Goal: Task Accomplishment & Management: Use online tool/utility

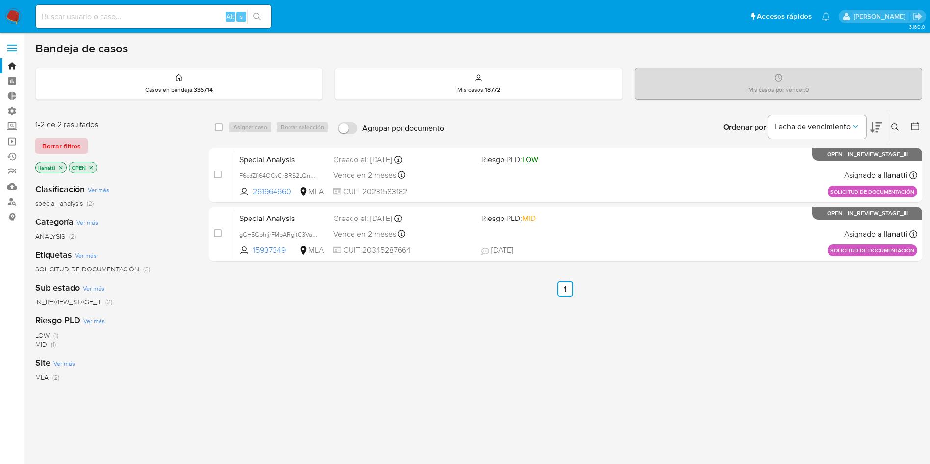
click at [55, 141] on span "Borrar filtros" at bounding box center [61, 146] width 39 height 14
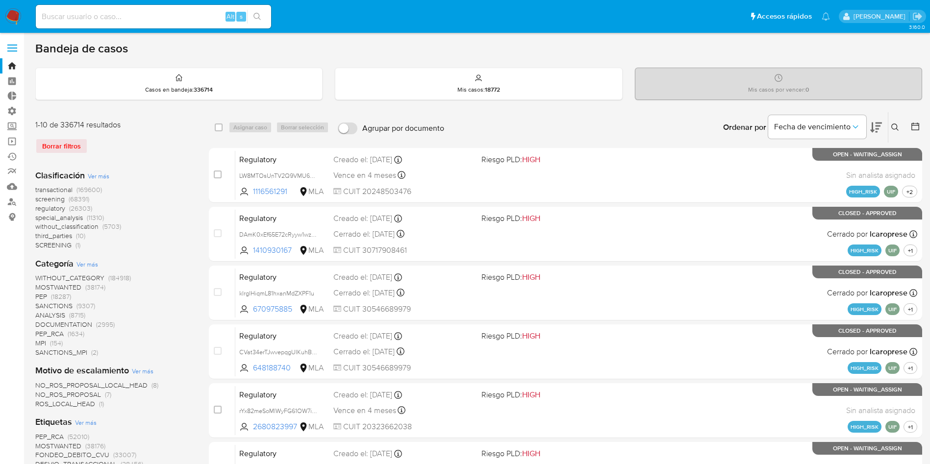
click at [121, 10] on div "Alt s" at bounding box center [153, 17] width 235 height 24
click at [116, 16] on input at bounding box center [153, 16] width 235 height 13
paste input "SQjOB6GrV3eEcrxXVbccNmI8"
type input "SQjOB6GrV3eEcrxXVbccNmI8"
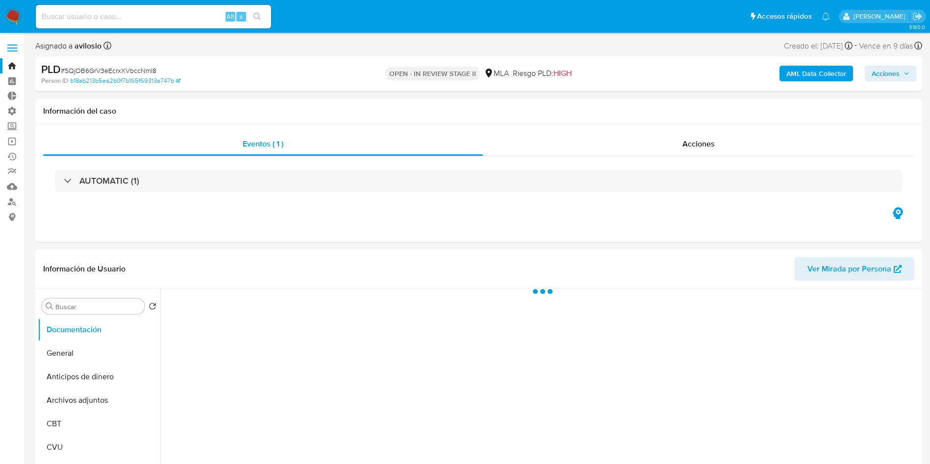
select select "10"
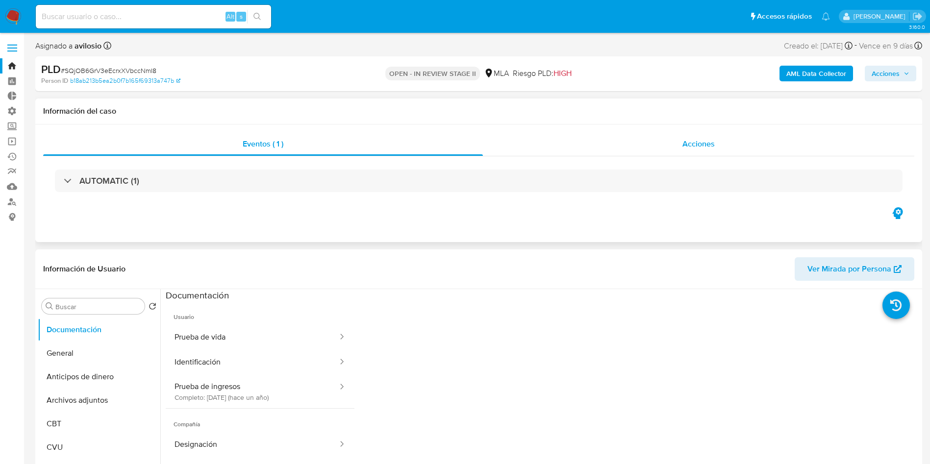
click at [712, 147] on span "Acciones" at bounding box center [698, 143] width 32 height 11
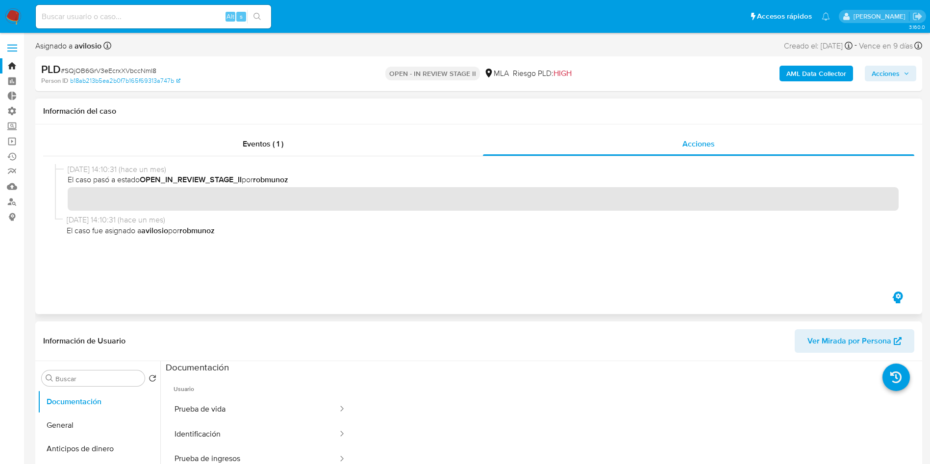
scroll to position [74, 0]
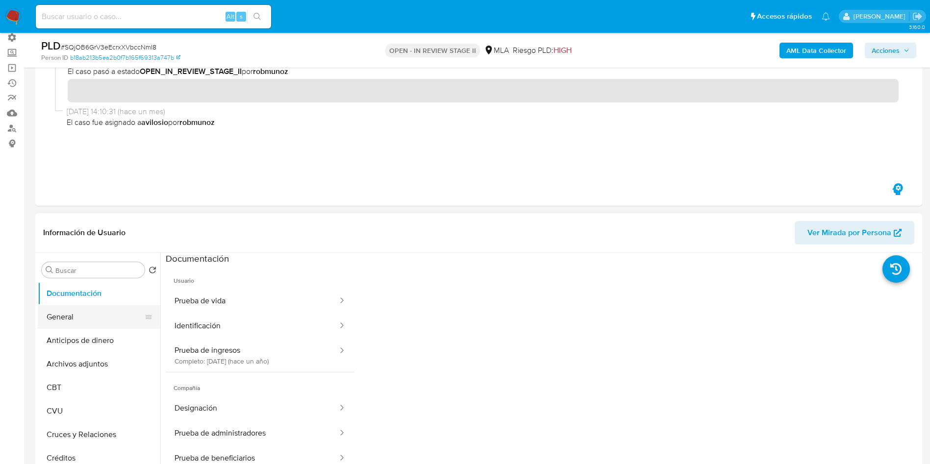
click at [91, 313] on button "General" at bounding box center [95, 317] width 115 height 24
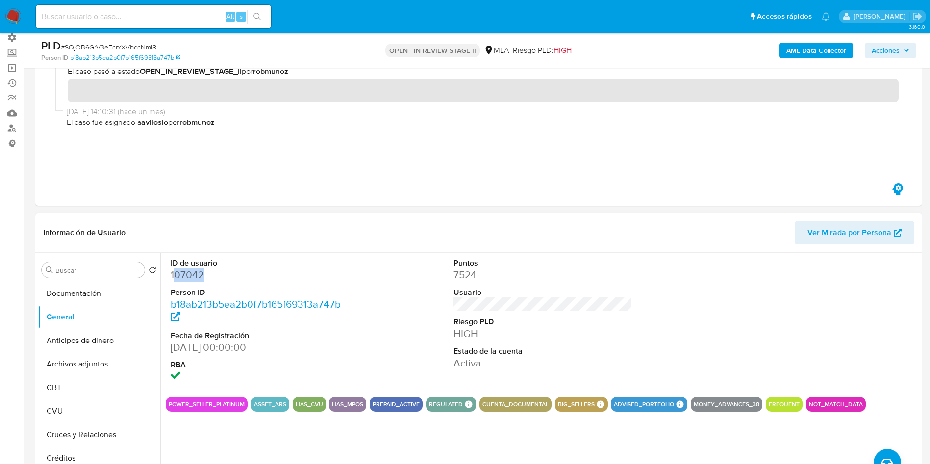
drag, startPoint x: 202, startPoint y: 276, endPoint x: 173, endPoint y: 273, distance: 29.6
click at [173, 273] on dd "107042" at bounding box center [260, 275] width 179 height 14
copy dd "07042"
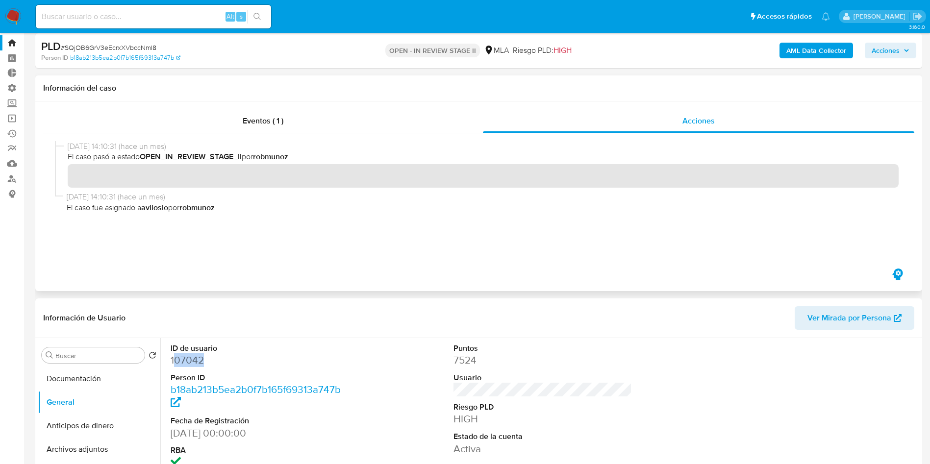
scroll to position [0, 0]
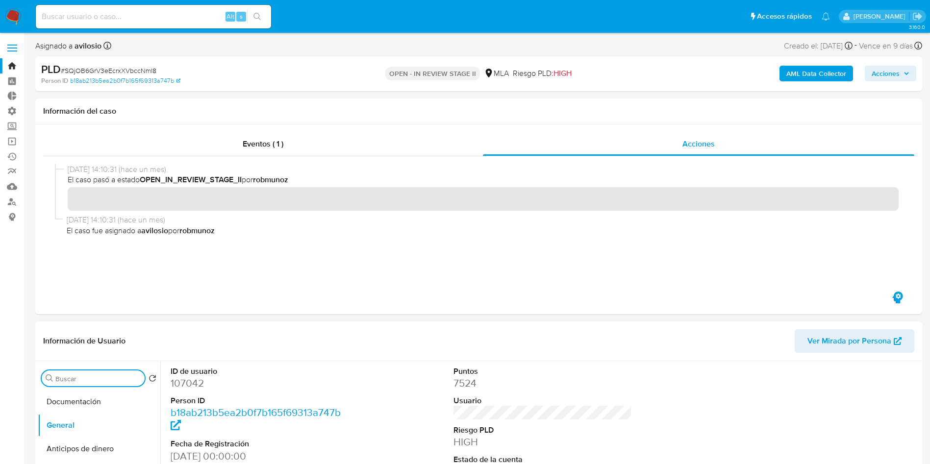
click at [82, 378] on input "Buscar" at bounding box center [97, 379] width 85 height 9
type input "inv"
click at [82, 429] on button "Inversiones" at bounding box center [95, 426] width 115 height 24
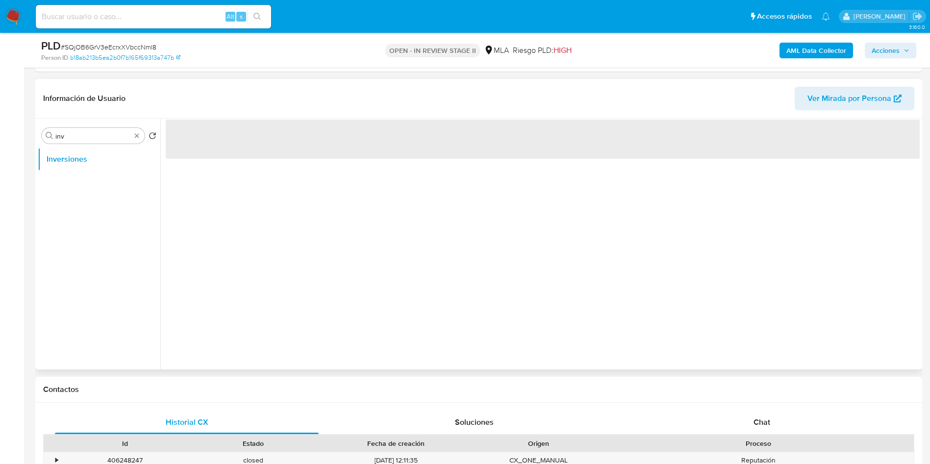
scroll to position [221, 0]
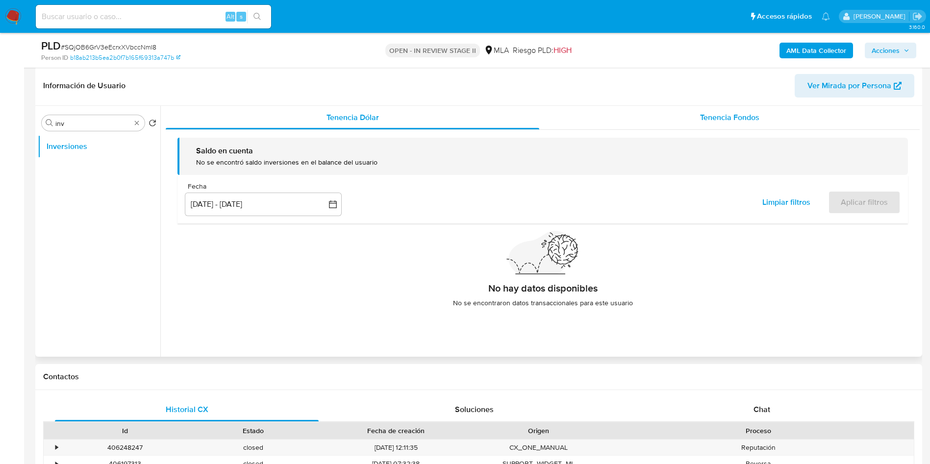
click at [711, 113] on span "Tenencia Fondos" at bounding box center [729, 117] width 59 height 11
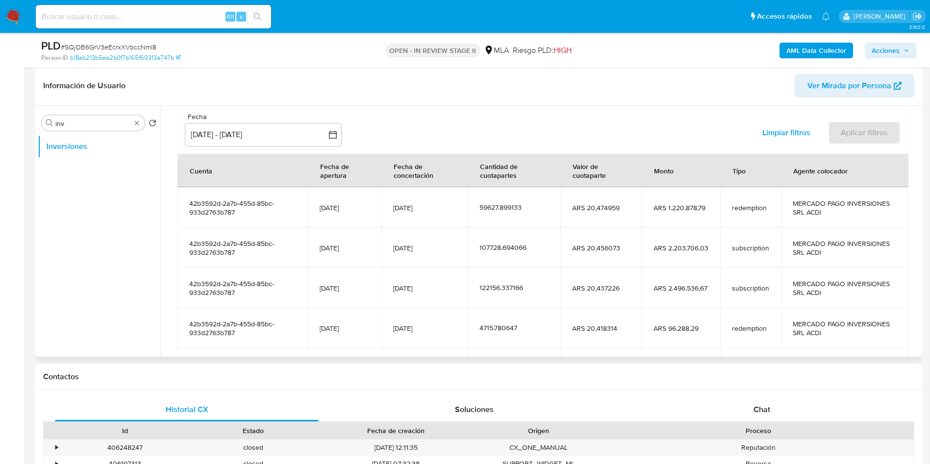
scroll to position [173, 0]
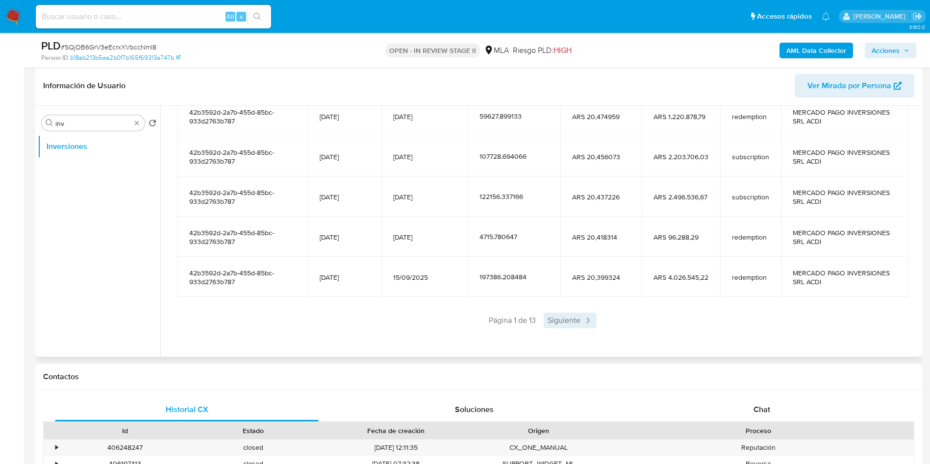
click at [574, 315] on span "Siguiente" at bounding box center [570, 321] width 53 height 16
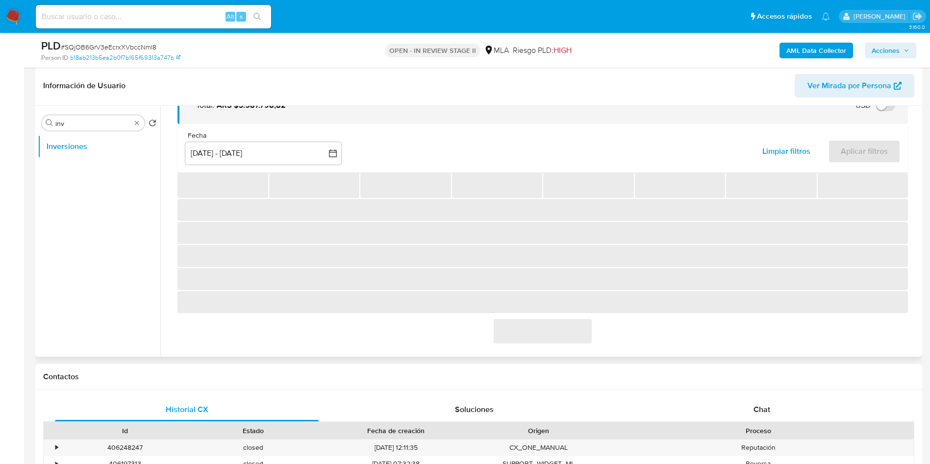
scroll to position [63, 0]
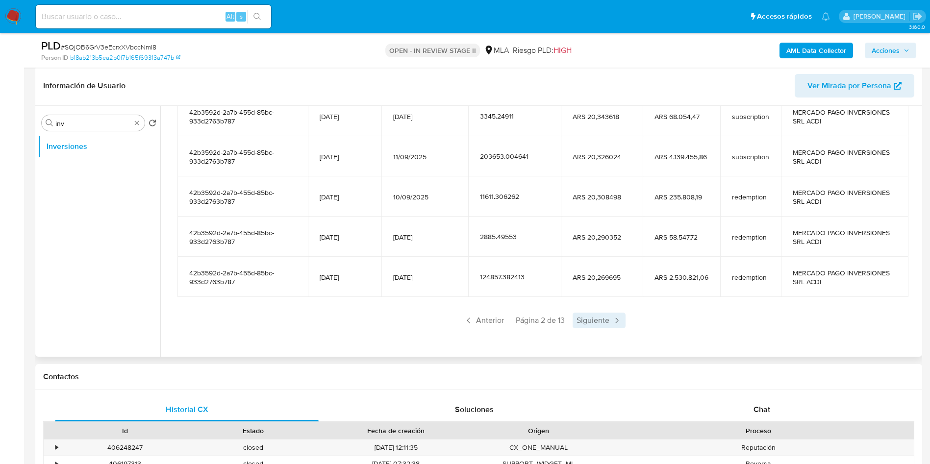
click at [576, 320] on span "Siguiente" at bounding box center [599, 321] width 53 height 16
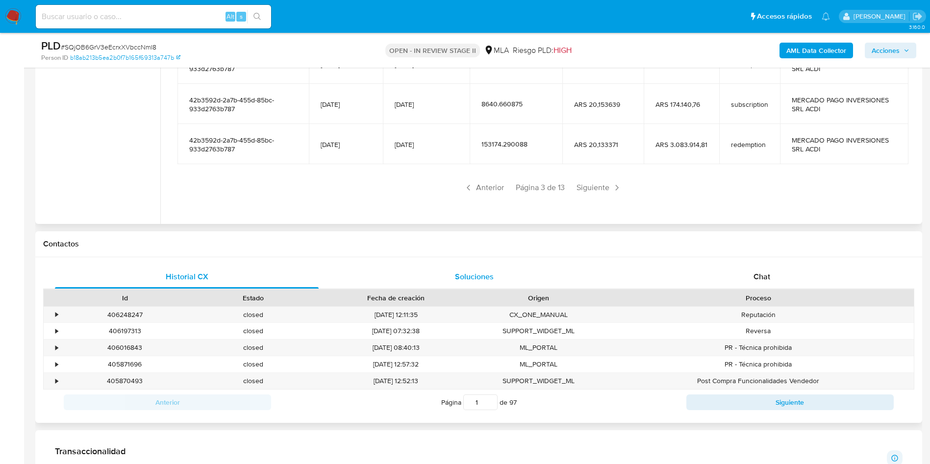
scroll to position [368, 0]
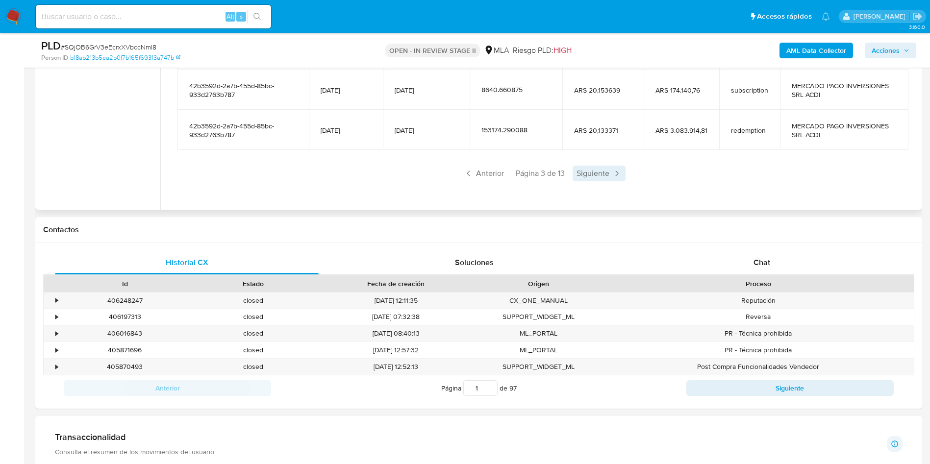
click at [589, 174] on span "Siguiente" at bounding box center [599, 174] width 53 height 16
click at [594, 168] on span "Siguiente" at bounding box center [599, 174] width 53 height 16
click at [591, 173] on span "Siguiente" at bounding box center [599, 174] width 53 height 16
click at [587, 170] on span "Siguiente" at bounding box center [599, 174] width 53 height 16
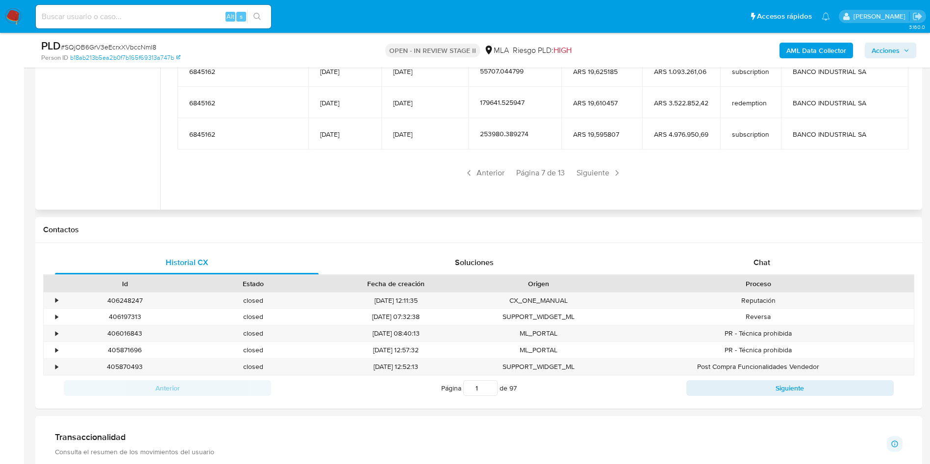
scroll to position [65, 0]
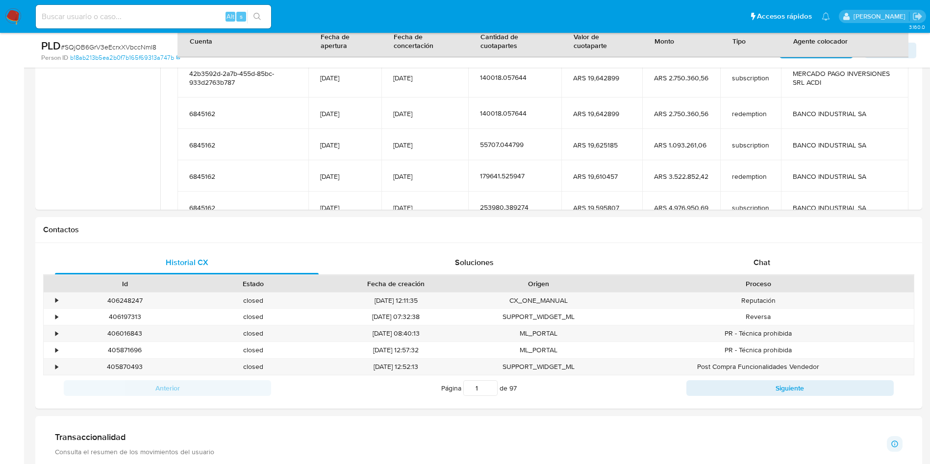
click at [8, 13] on img at bounding box center [13, 16] width 17 height 17
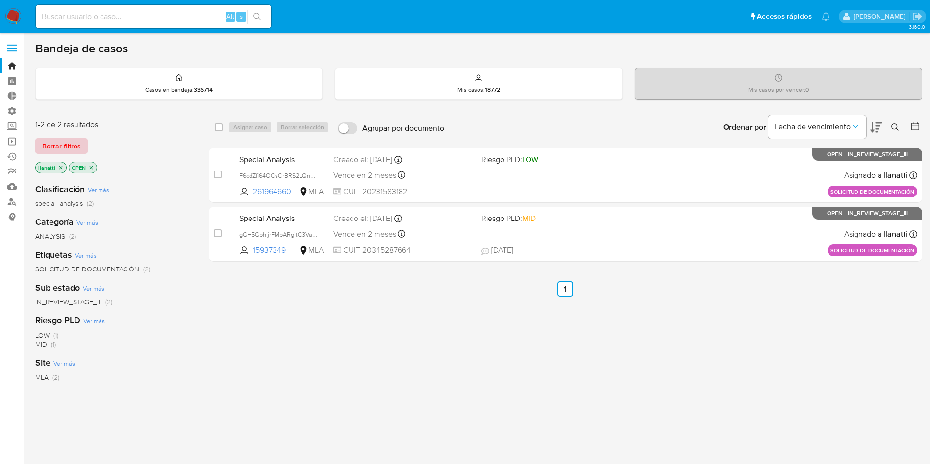
click at [58, 152] on span "Borrar filtros" at bounding box center [61, 146] width 39 height 14
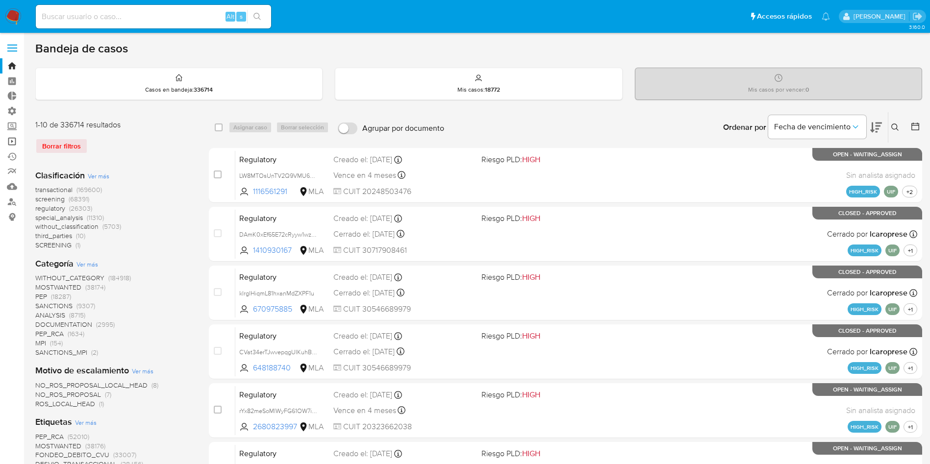
click at [9, 142] on link "Operaciones masivas" at bounding box center [58, 141] width 117 height 15
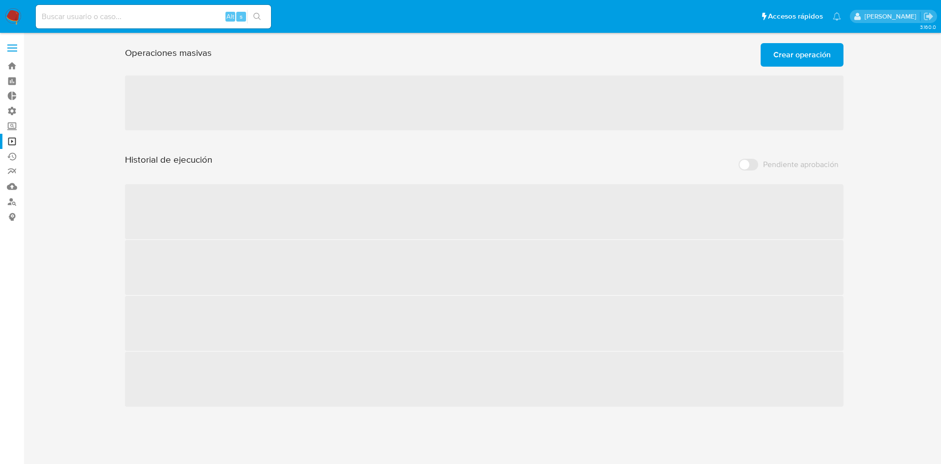
click at [794, 54] on span "Crear operación" at bounding box center [802, 55] width 57 height 22
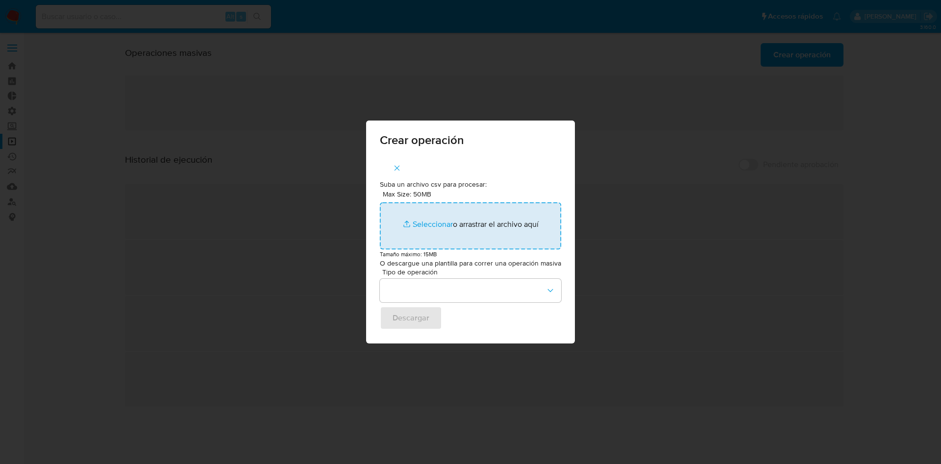
click at [441, 223] on input "Max Size: 50MB Seleccionar archivos" at bounding box center [470, 225] width 181 height 47
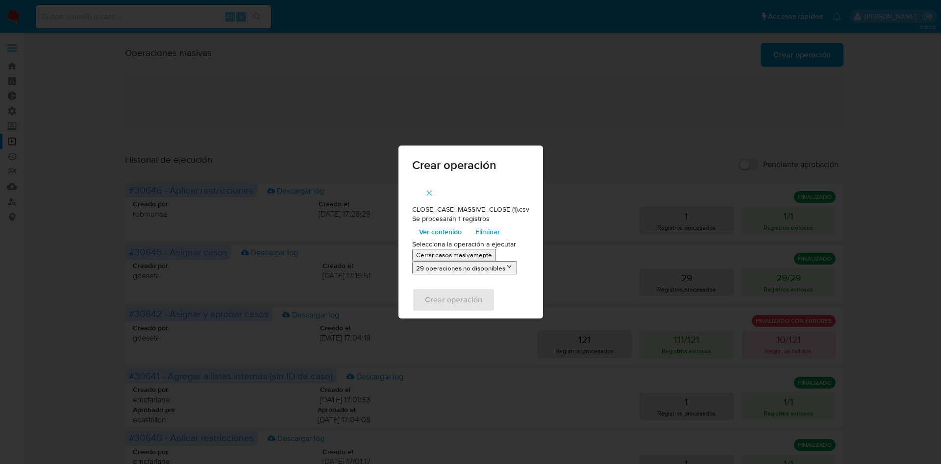
click at [485, 255] on p "Cerrar casos masivamente" at bounding box center [454, 255] width 76 height 9
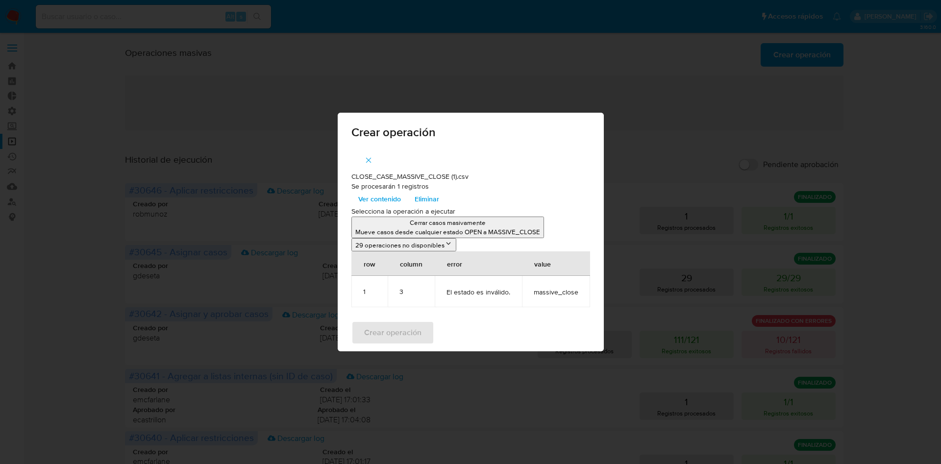
click at [368, 161] on icon "button" at bounding box center [368, 160] width 9 height 9
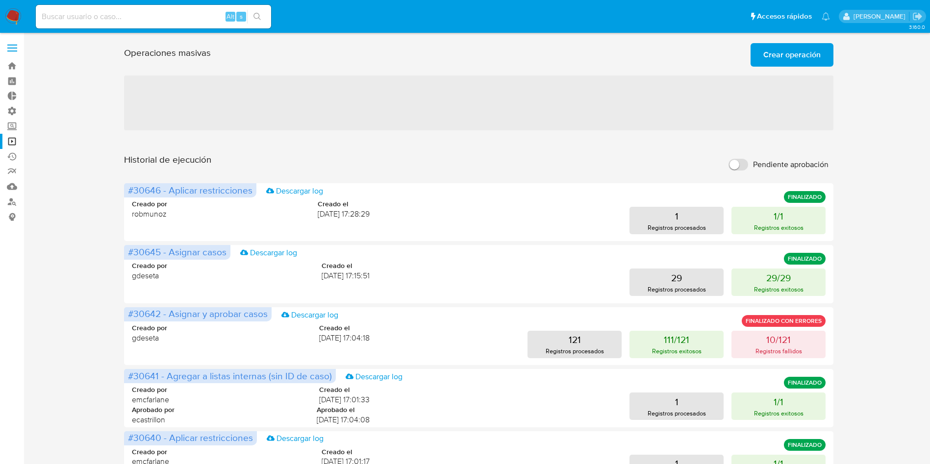
click at [13, 13] on img at bounding box center [13, 16] width 17 height 17
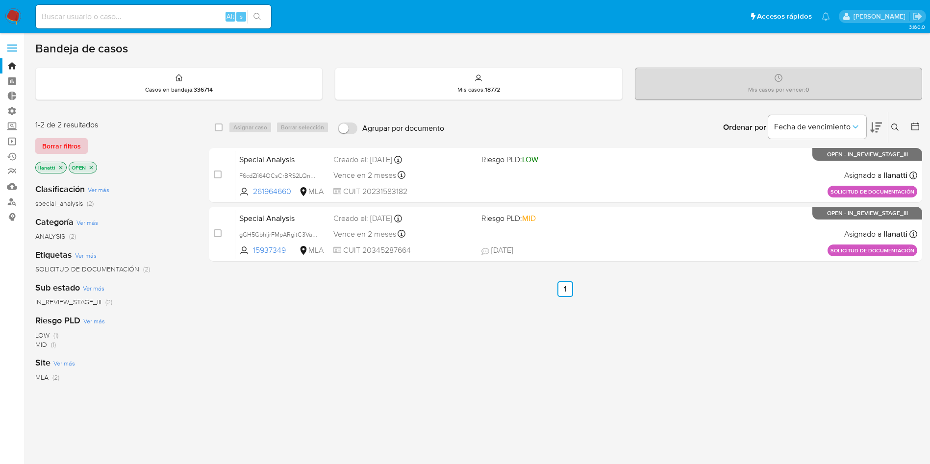
click at [64, 144] on span "Borrar filtros" at bounding box center [61, 146] width 39 height 14
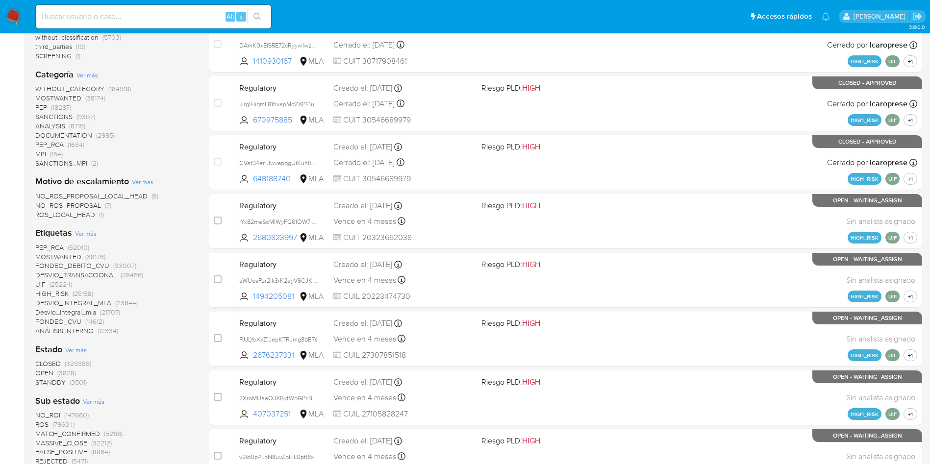
scroll to position [221, 0]
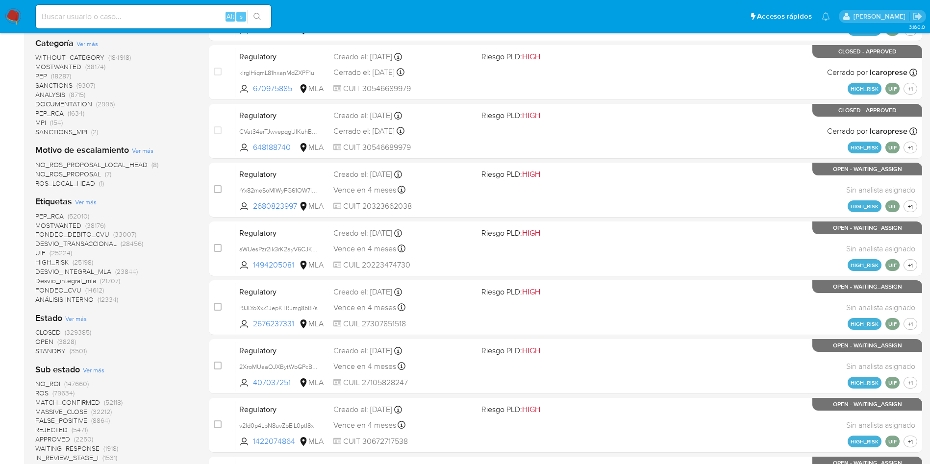
click at [90, 368] on span "Ver más" at bounding box center [94, 370] width 22 height 9
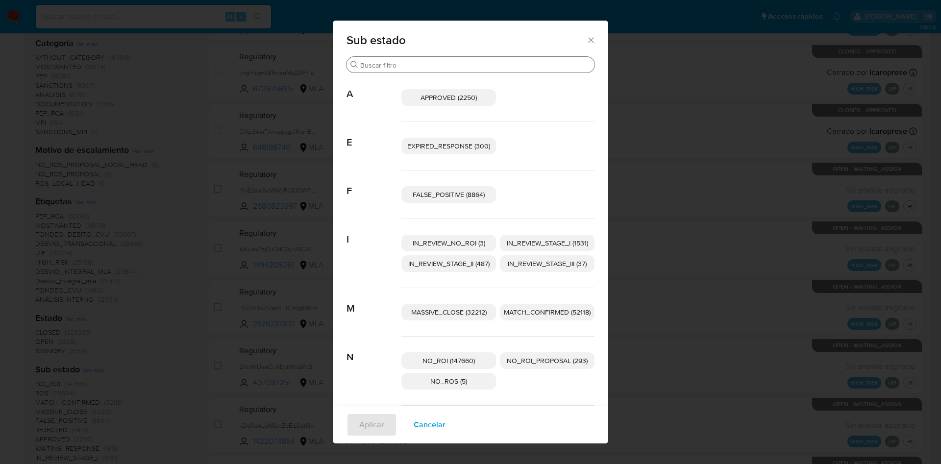
click at [430, 63] on input "Buscar" at bounding box center [475, 65] width 230 height 9
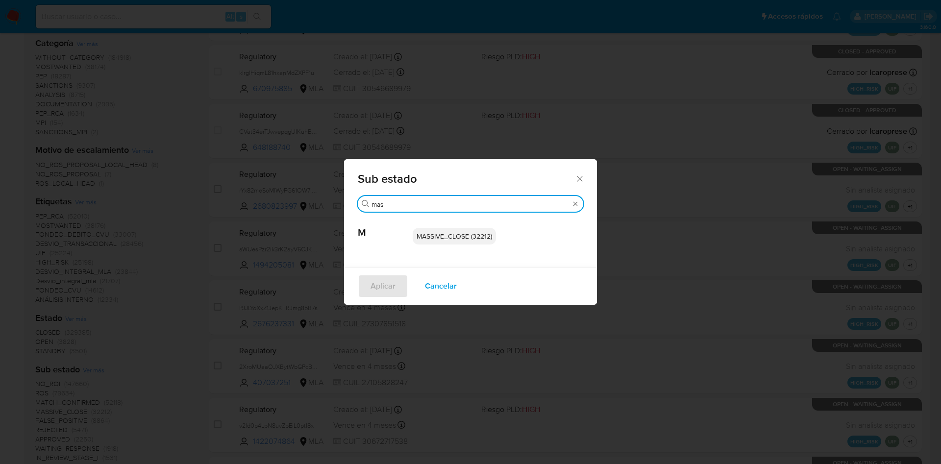
type input "mas"
click at [451, 245] on div "MASSIVE_CLOSE (32212)" at bounding box center [498, 236] width 171 height 48
click at [451, 234] on span "MASSIVE_CLOSE (32212)" at bounding box center [454, 236] width 75 height 10
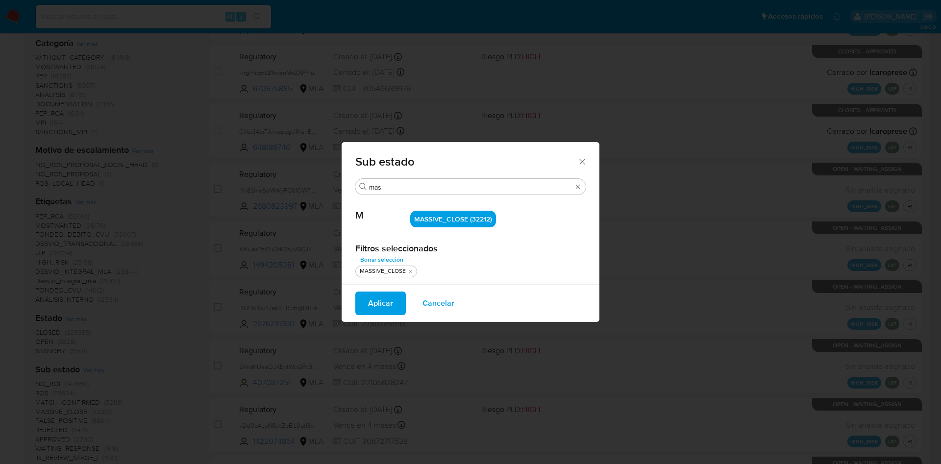
click at [387, 298] on span "Aplicar" at bounding box center [380, 304] width 25 height 22
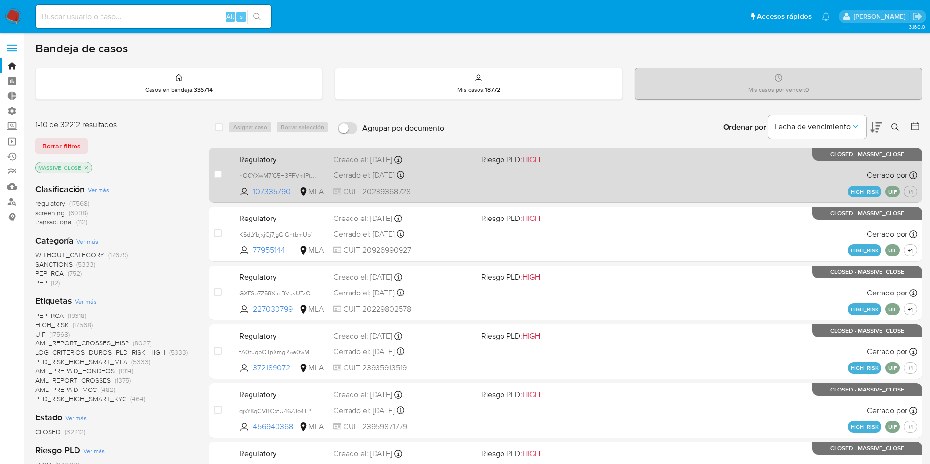
click at [526, 170] on div "Regulatory nO0YXwM7fG5H3FPVmlPtgTCb 107335790 MLA Riesgo PLD: HIGH Creado el: 2…" at bounding box center [576, 176] width 682 height 50
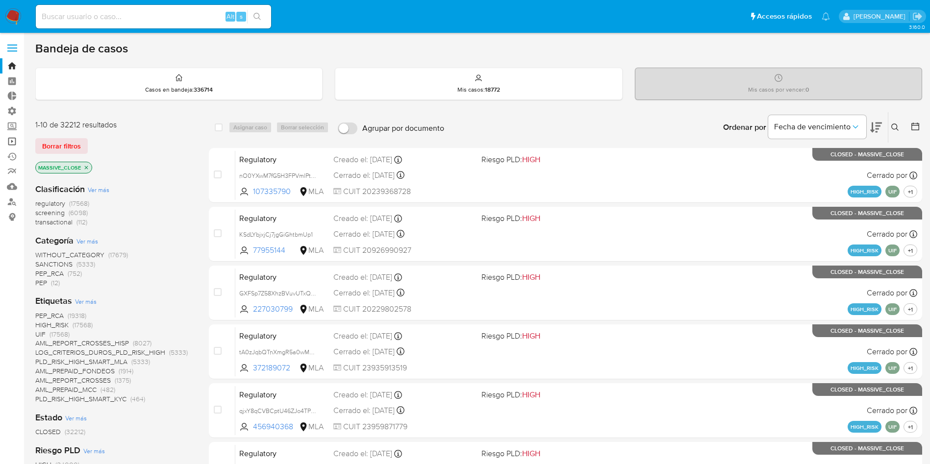
click at [12, 139] on link "Operaciones masivas" at bounding box center [58, 141] width 117 height 15
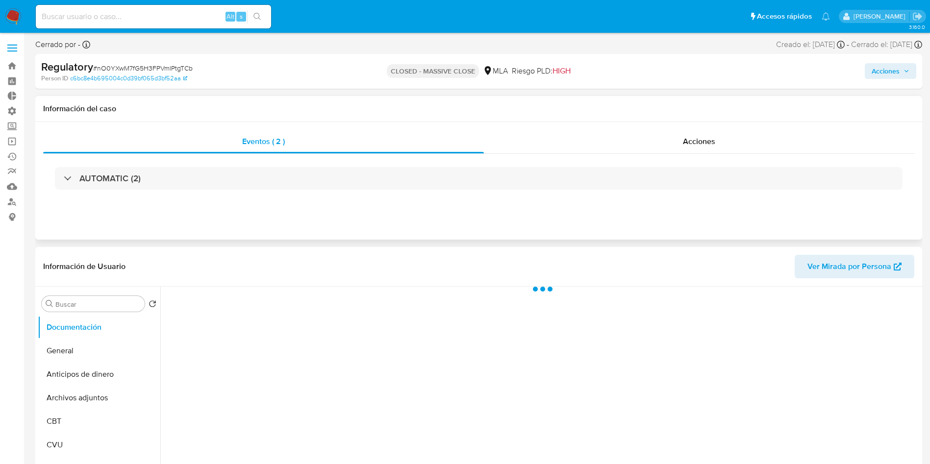
click at [685, 126] on div "Eventos ( 2 ) Acciones AUTOMATIC (2)" at bounding box center [478, 181] width 887 height 118
click at [644, 148] on div "Acciones" at bounding box center [699, 142] width 430 height 24
select select "10"
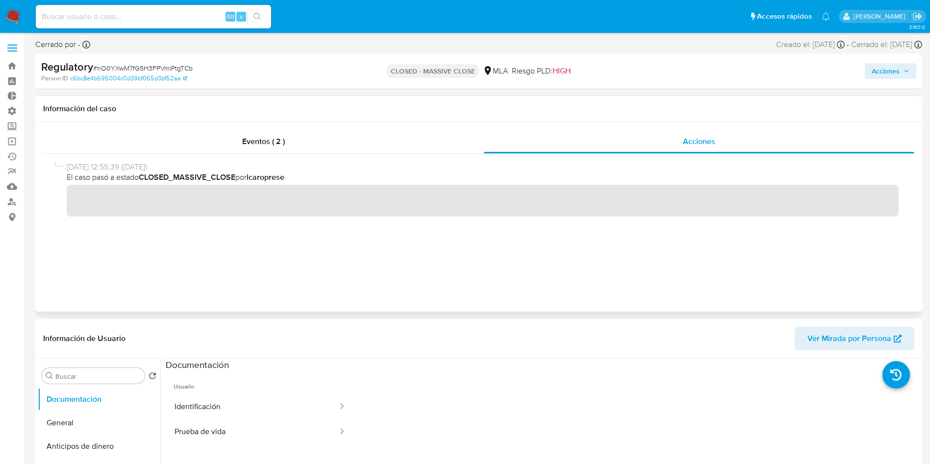
click at [448, 245] on div "05/08/2025 12:55:39 (hace un mes) El caso pasó a estado CLOSED_MASSIVE_CLOSE po…" at bounding box center [479, 221] width 848 height 118
click at [8, 143] on link "Operaciones masivas" at bounding box center [58, 141] width 117 height 15
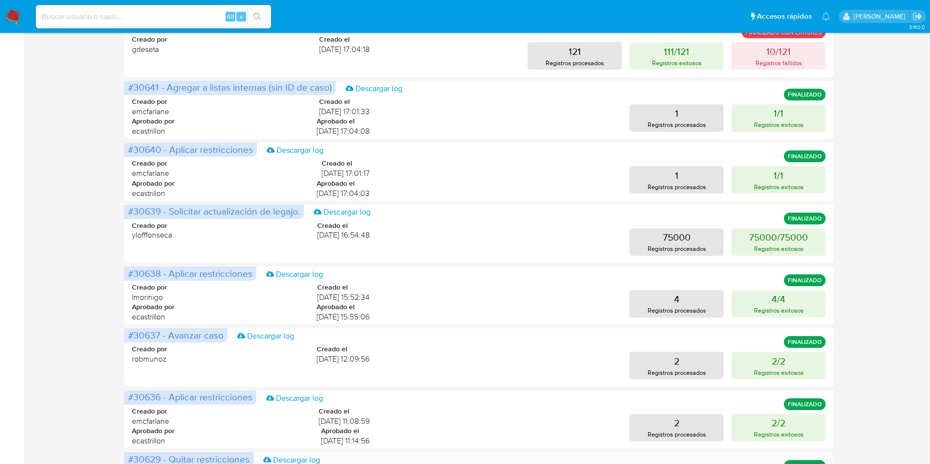
scroll to position [354, 0]
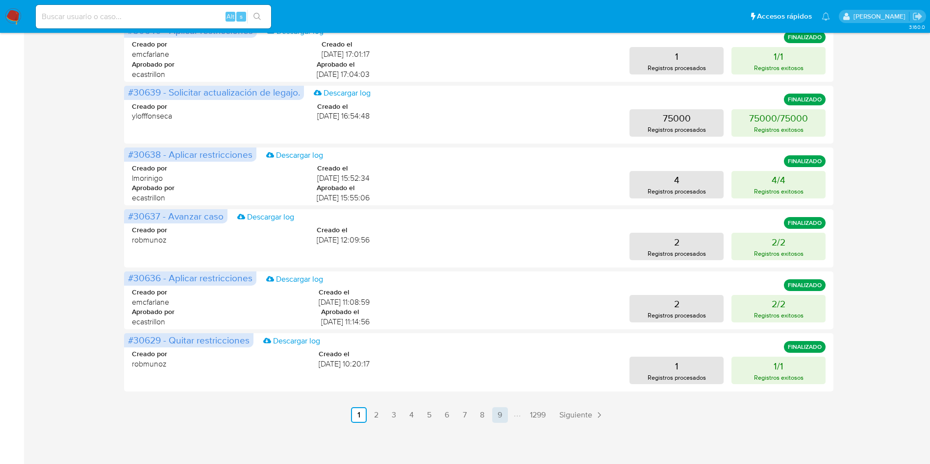
click at [499, 419] on link "9" at bounding box center [500, 415] width 16 height 16
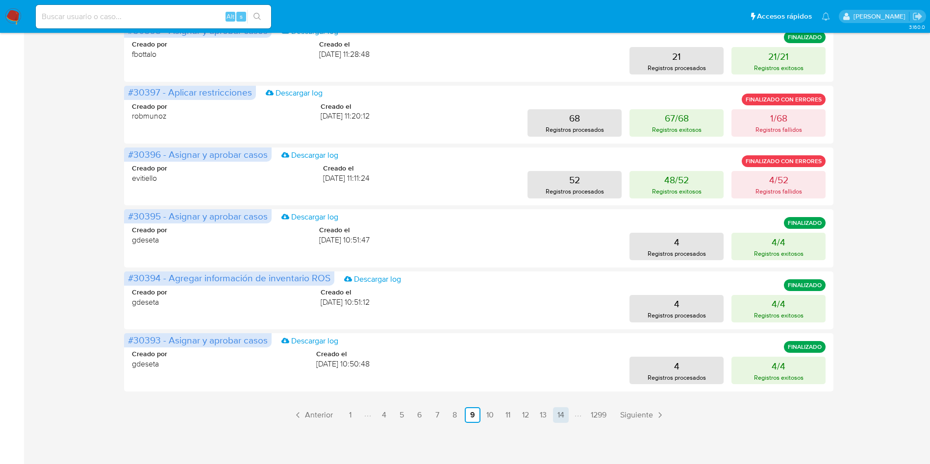
click at [554, 417] on link "14" at bounding box center [561, 415] width 16 height 16
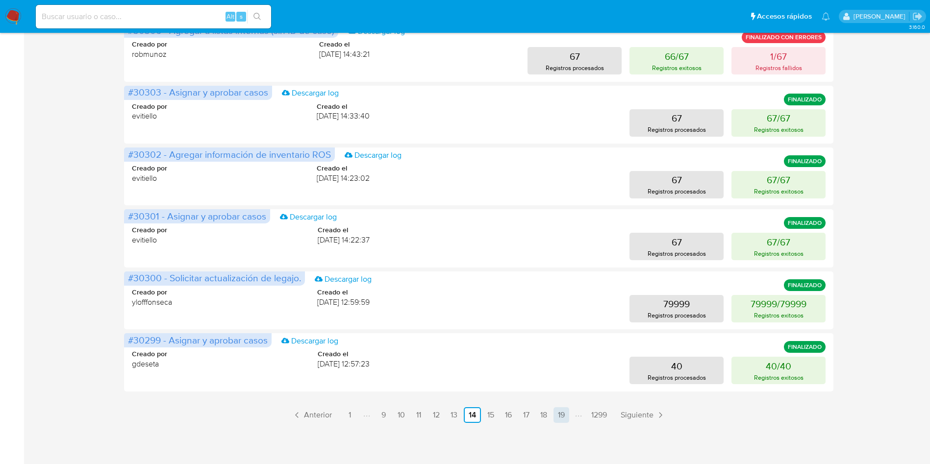
click at [564, 415] on link "19" at bounding box center [561, 415] width 16 height 16
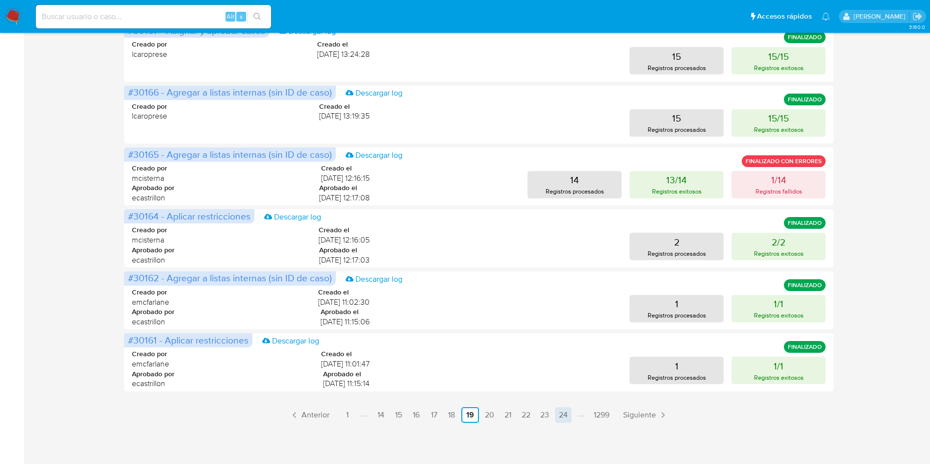
click at [564, 421] on link "24" at bounding box center [563, 415] width 17 height 16
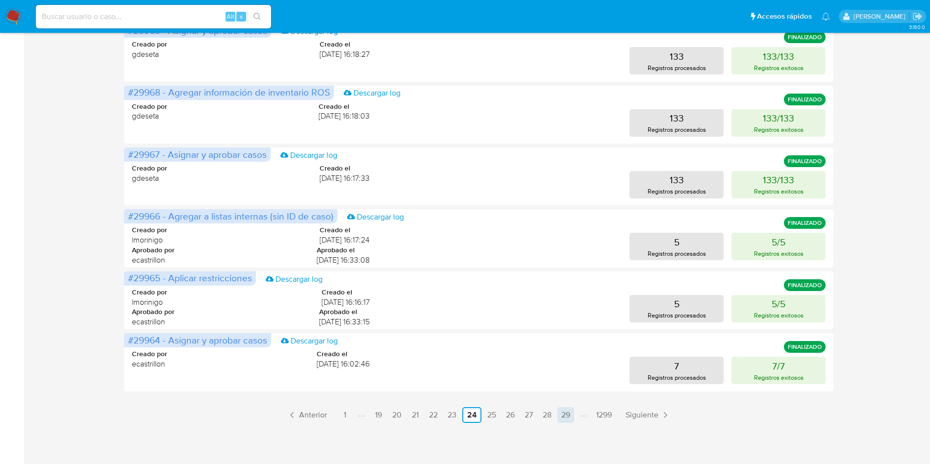
click at [565, 415] on link "29" at bounding box center [565, 415] width 17 height 16
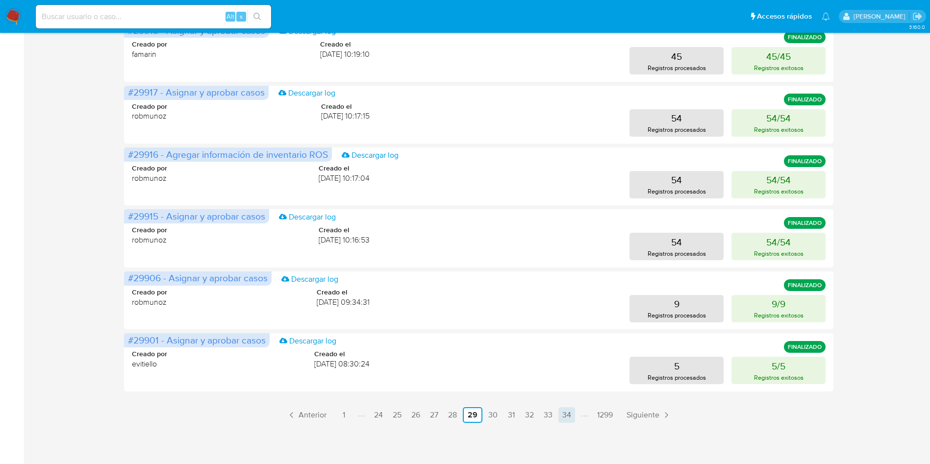
click at [569, 417] on link "34" at bounding box center [566, 415] width 17 height 16
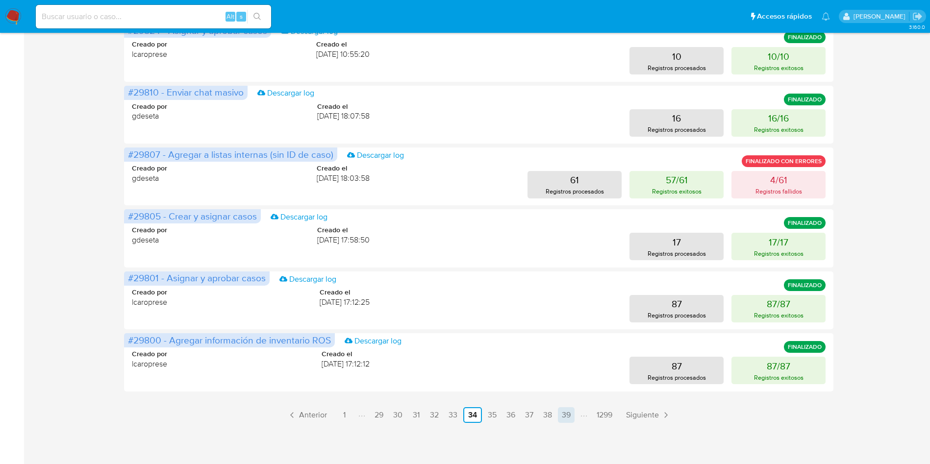
click at [571, 420] on link "39" at bounding box center [566, 415] width 17 height 16
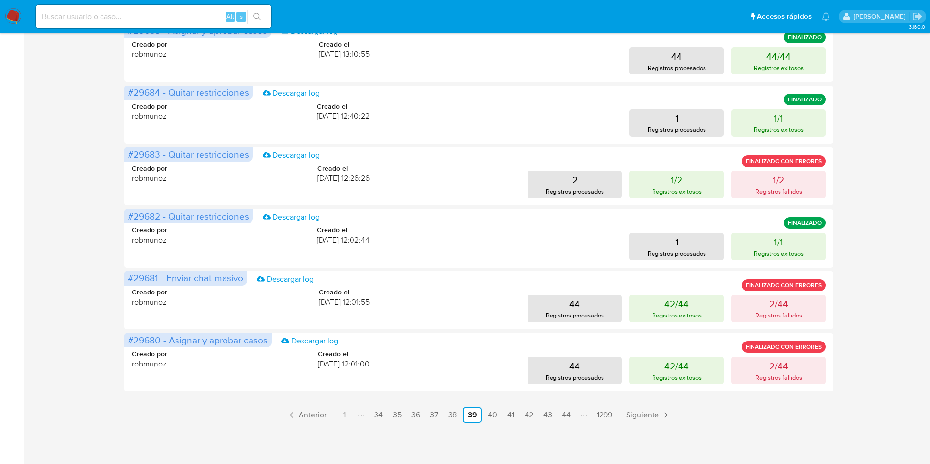
click at [572, 425] on div "3.160.0" at bounding box center [478, 72] width 887 height 774
click at [568, 413] on link "44" at bounding box center [566, 415] width 17 height 16
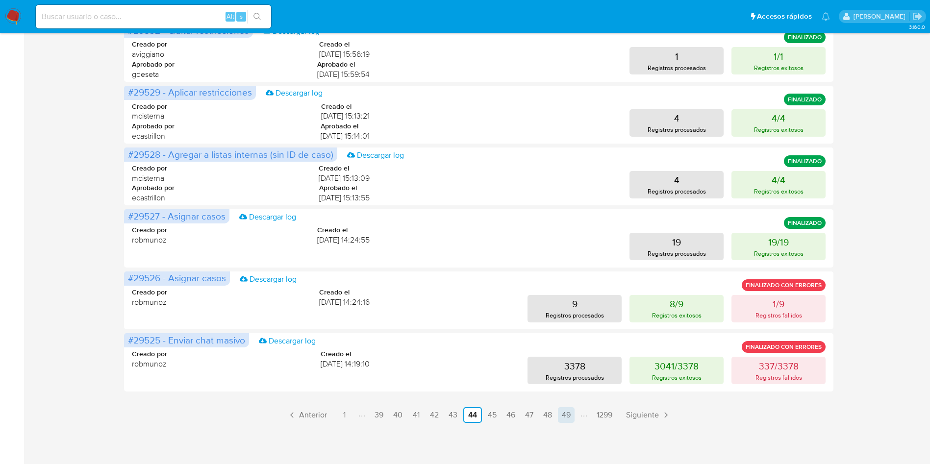
click at [563, 414] on link "49" at bounding box center [566, 415] width 17 height 16
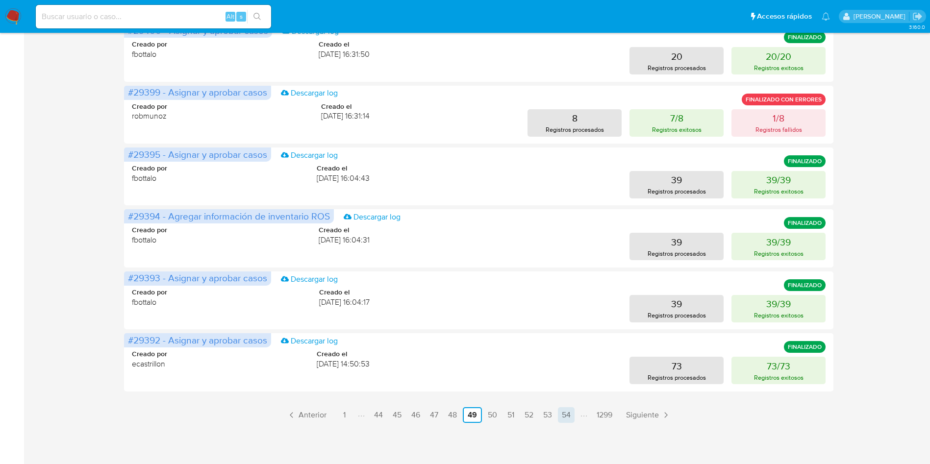
click at [569, 412] on link "54" at bounding box center [566, 415] width 17 height 16
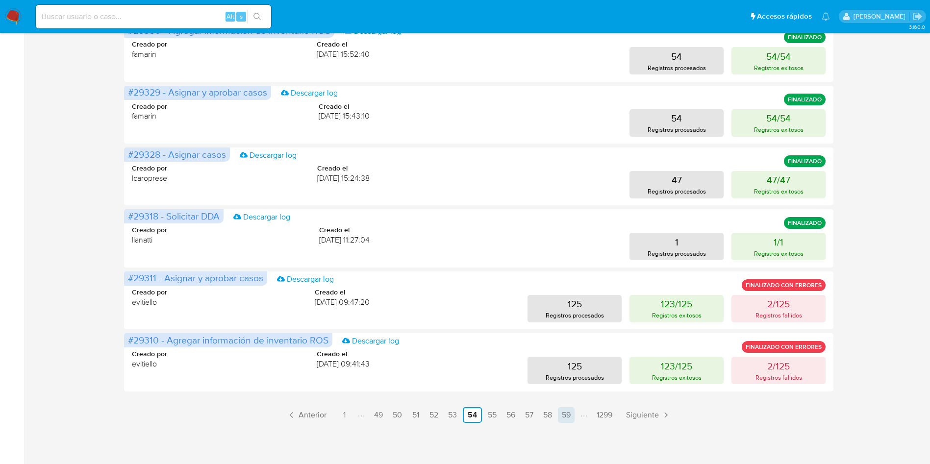
click at [566, 415] on link "59" at bounding box center [566, 415] width 17 height 16
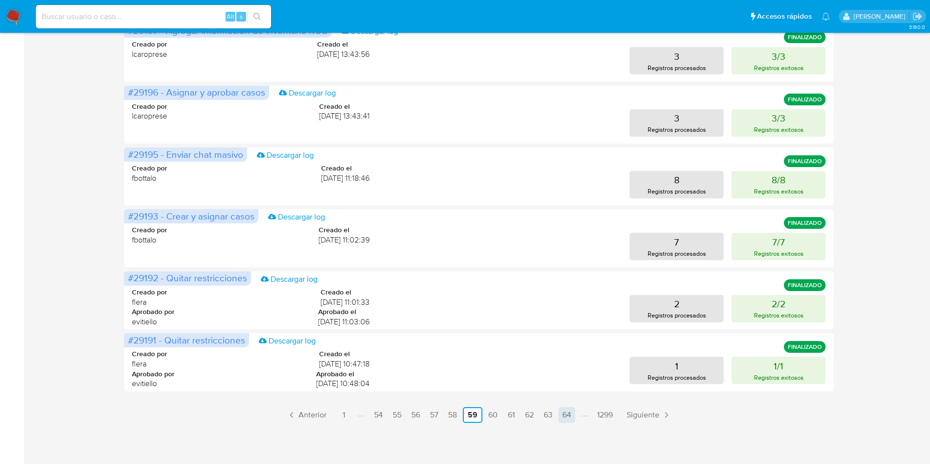
click at [564, 422] on link "64" at bounding box center [566, 415] width 17 height 16
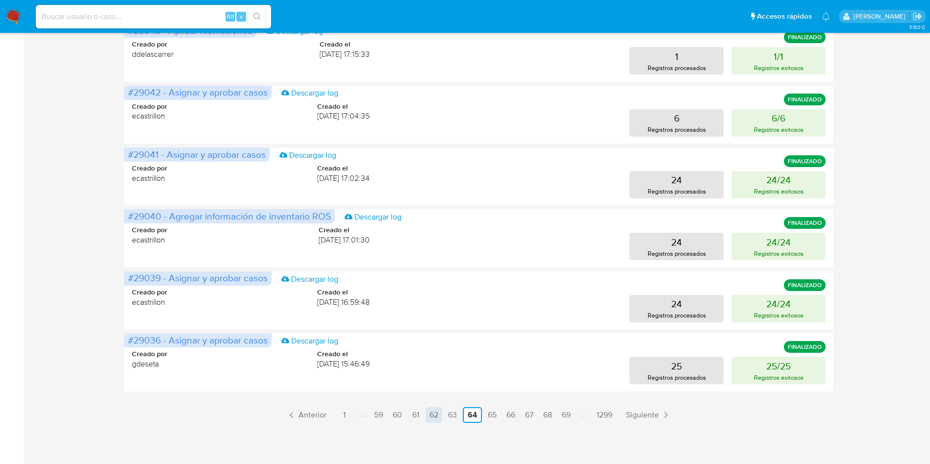
click at [431, 412] on link "62" at bounding box center [434, 415] width 17 height 16
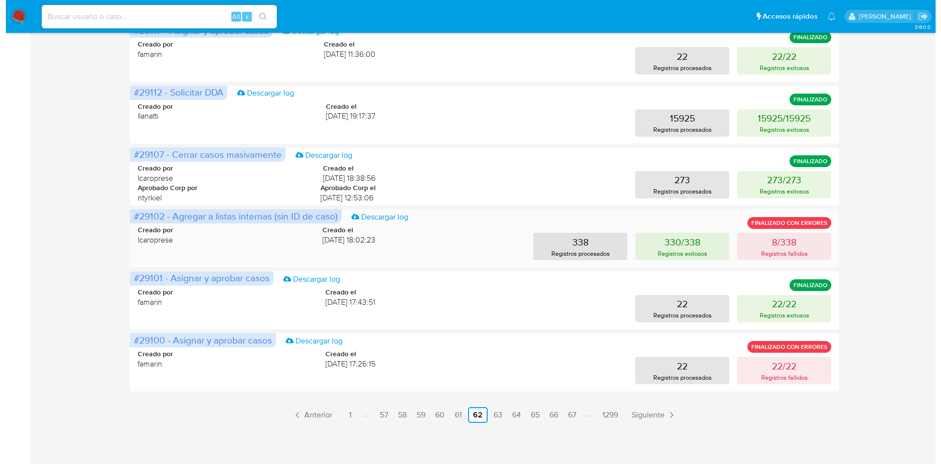
scroll to position [281, 0]
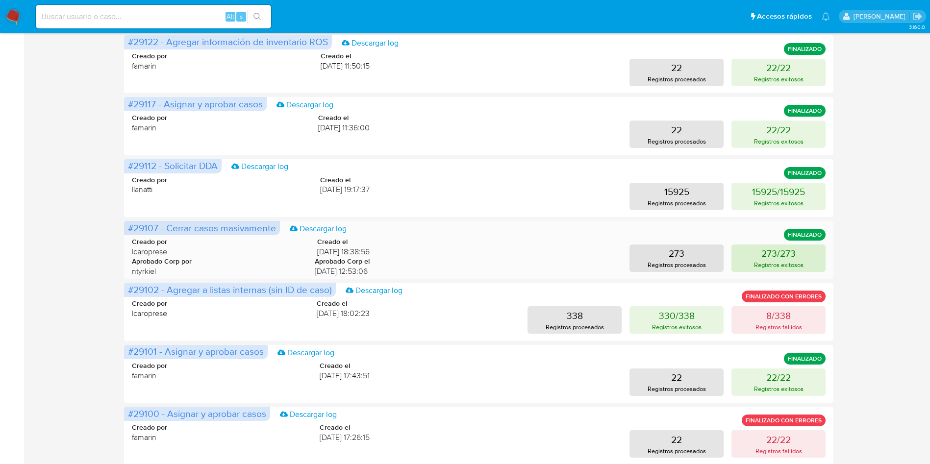
click at [773, 261] on p "Registros exitosos" at bounding box center [779, 264] width 50 height 9
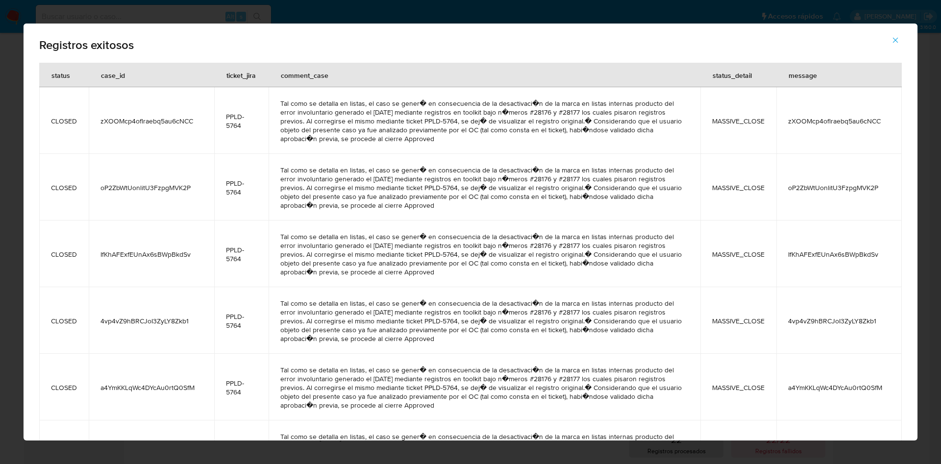
drag, startPoint x: 755, startPoint y: 124, endPoint x: 702, endPoint y: 126, distance: 53.5
click at [702, 126] on td "MASSIVE_CLOSE" at bounding box center [739, 120] width 76 height 67
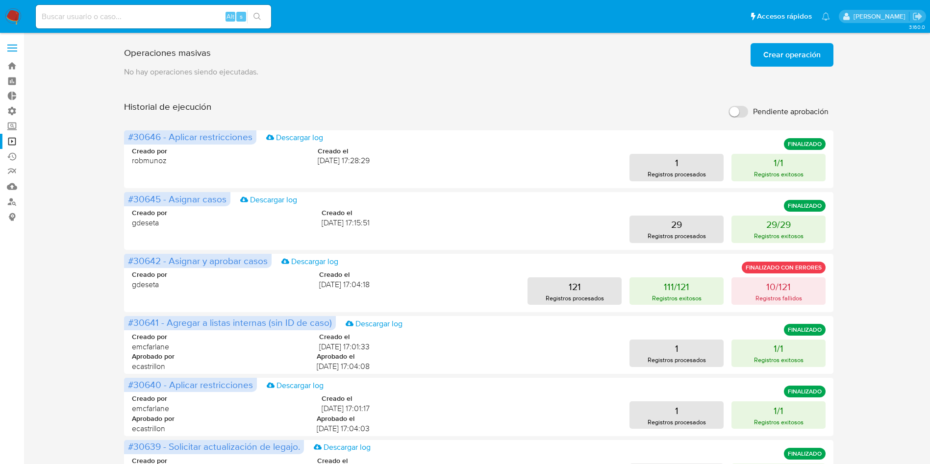
click at [773, 58] on span "Crear operación" at bounding box center [791, 55] width 57 height 22
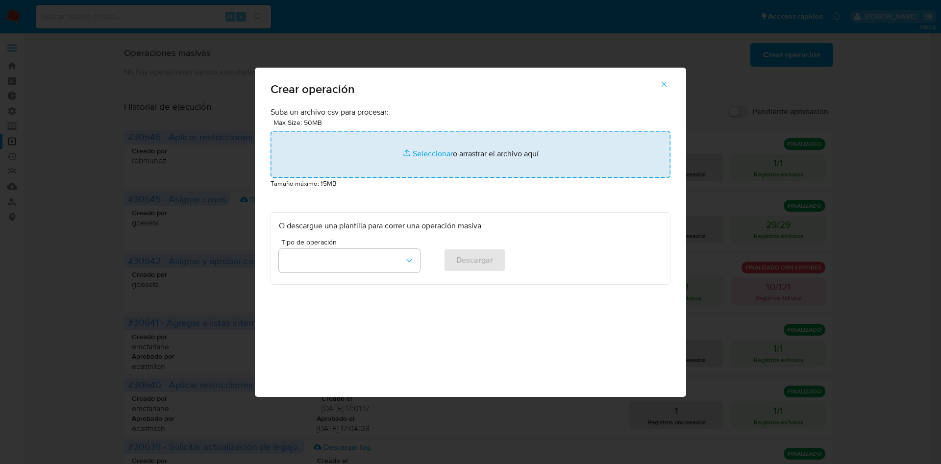
click at [433, 155] on input "file" at bounding box center [471, 154] width 400 height 47
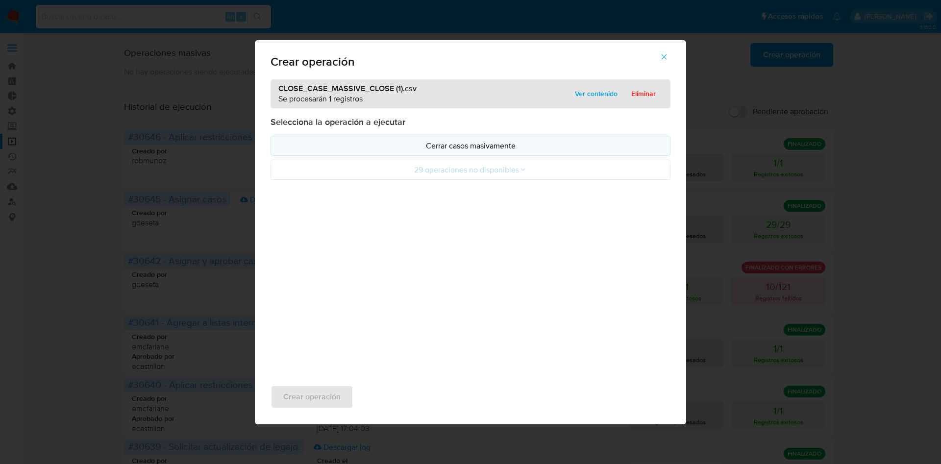
click at [410, 153] on button "Cerrar casos masivamente" at bounding box center [471, 146] width 400 height 20
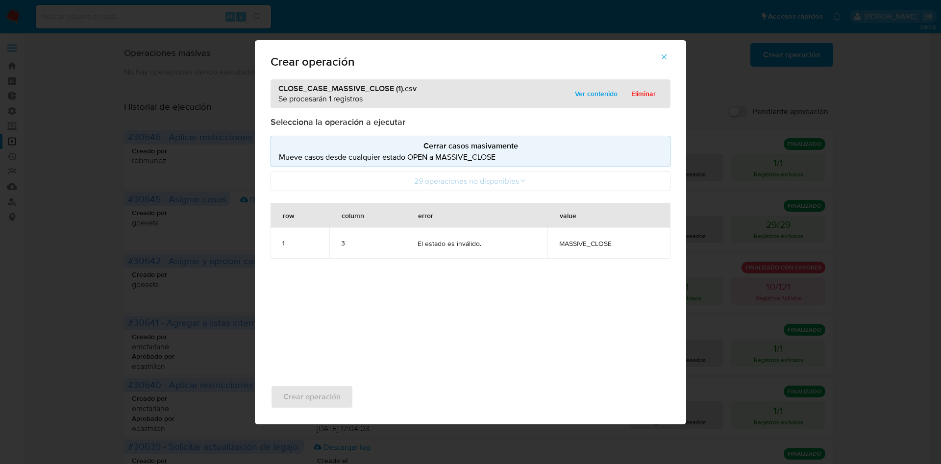
click at [661, 50] on span "button" at bounding box center [664, 57] width 9 height 22
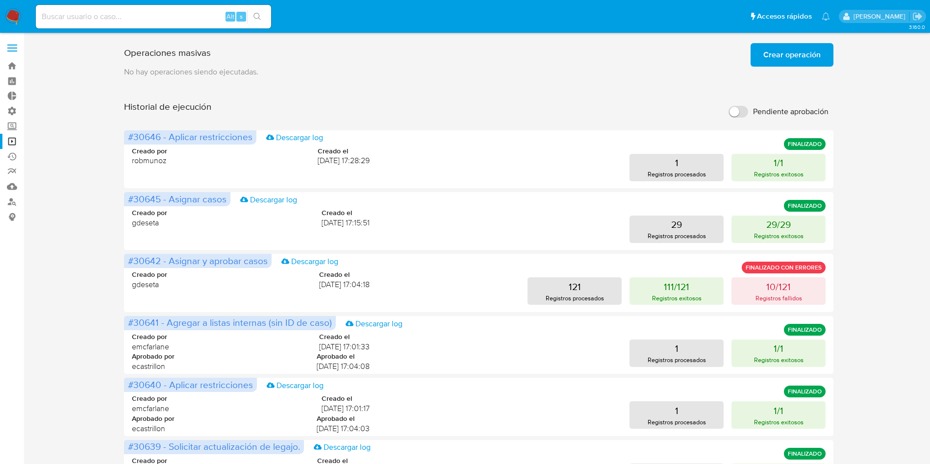
click at [789, 53] on span "Crear operación" at bounding box center [791, 55] width 57 height 22
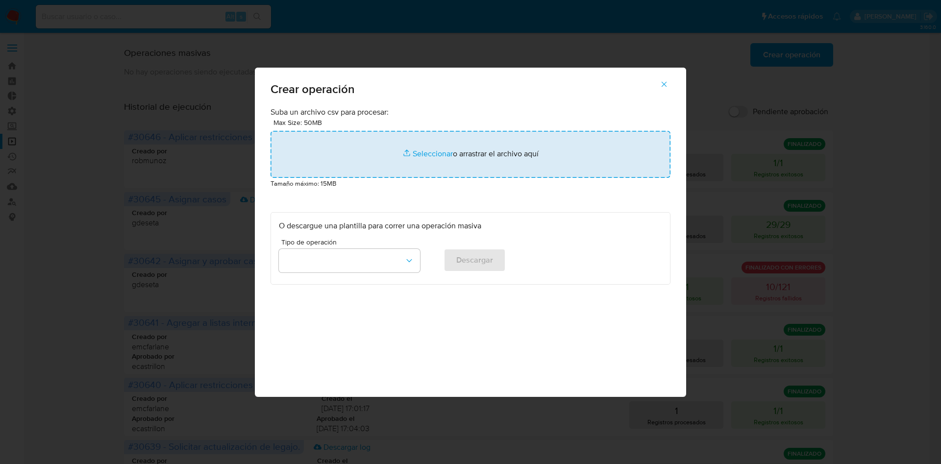
click at [432, 157] on input "file" at bounding box center [471, 154] width 400 height 47
type input "C:\fakepath\CLOSE_CASE_MASSIVE_CLOSE (1).csv"
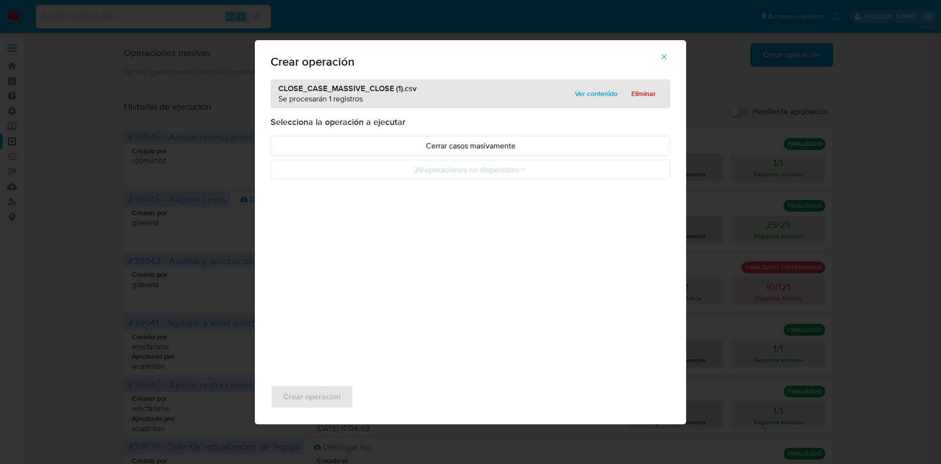
drag, startPoint x: 432, startPoint y: 157, endPoint x: 442, endPoint y: 233, distance: 76.1
click at [442, 233] on div "CLOSE_CASE_MASSIVE_CLOSE (1).csv Se procesarán 1 registros Ver contenido Elimin…" at bounding box center [470, 224] width 431 height 290
click at [457, 147] on p "Cerrar casos masivamente" at bounding box center [470, 145] width 383 height 11
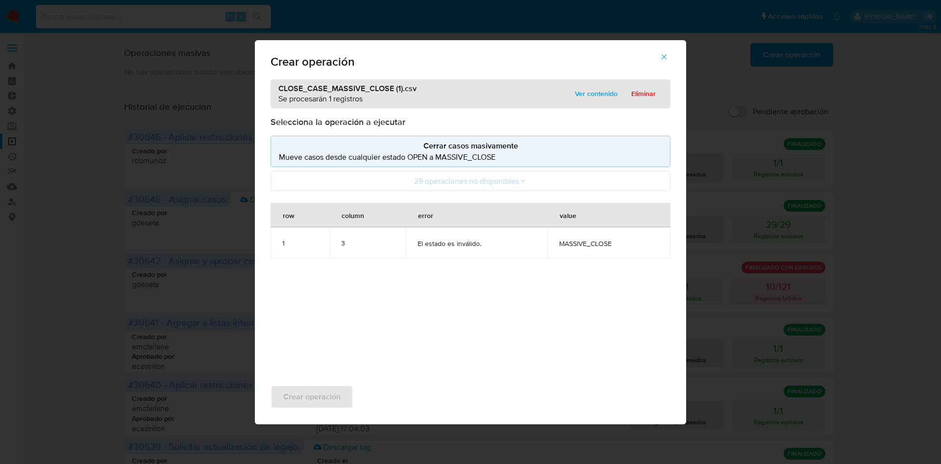
click at [592, 83] on div "CLOSE_CASE_MASSIVE_CLOSE (1).csv Se procesarán 1 registros Ver contenido Elimin…" at bounding box center [471, 93] width 400 height 29
click at [661, 54] on icon "button" at bounding box center [664, 56] width 9 height 9
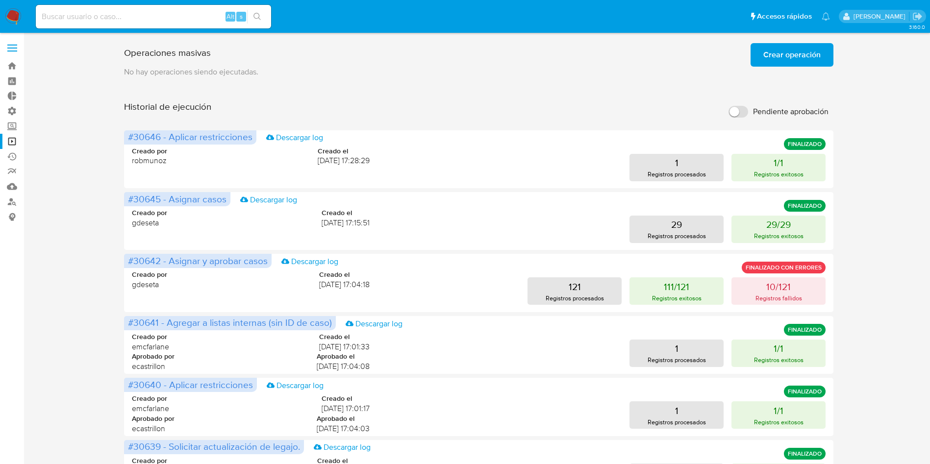
click at [795, 39] on div "Operaciones masivas Crear operación Sólo puede haber hasta un máximo de 5 opera…" at bounding box center [478, 52] width 709 height 27
click at [788, 58] on span "Crear operación" at bounding box center [791, 55] width 57 height 22
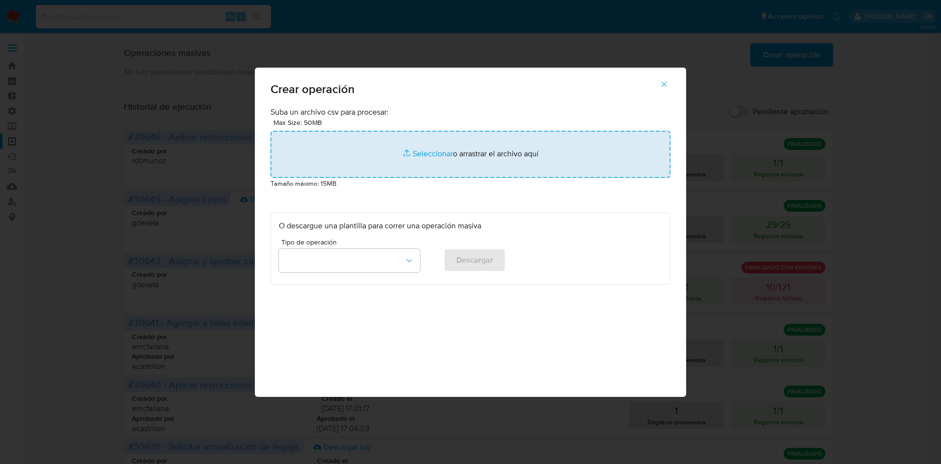
click at [430, 153] on input "file" at bounding box center [471, 154] width 400 height 47
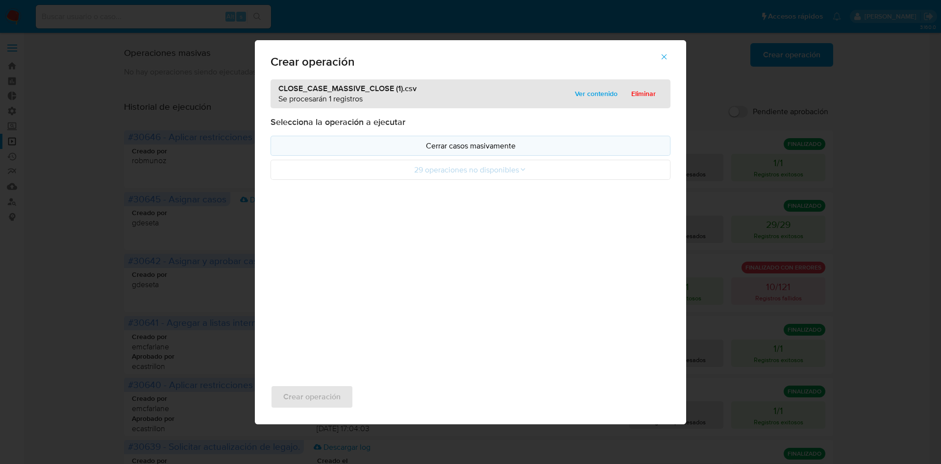
click at [424, 150] on p "Cerrar casos masivamente" at bounding box center [470, 145] width 383 height 11
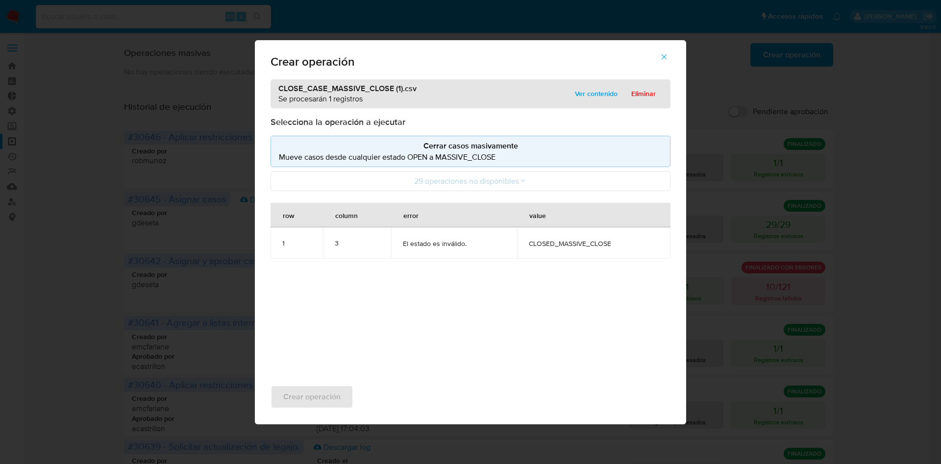
click at [660, 58] on button "button" at bounding box center [664, 57] width 34 height 24
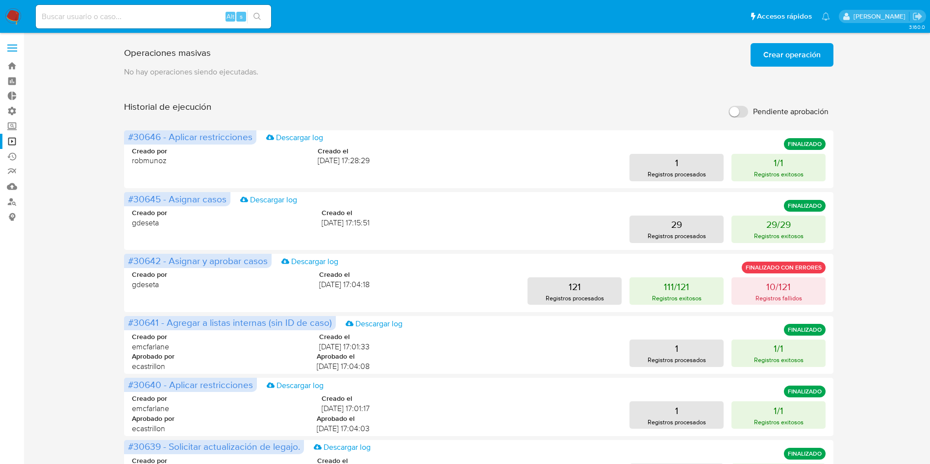
click at [822, 53] on button "Crear operación" at bounding box center [792, 55] width 83 height 24
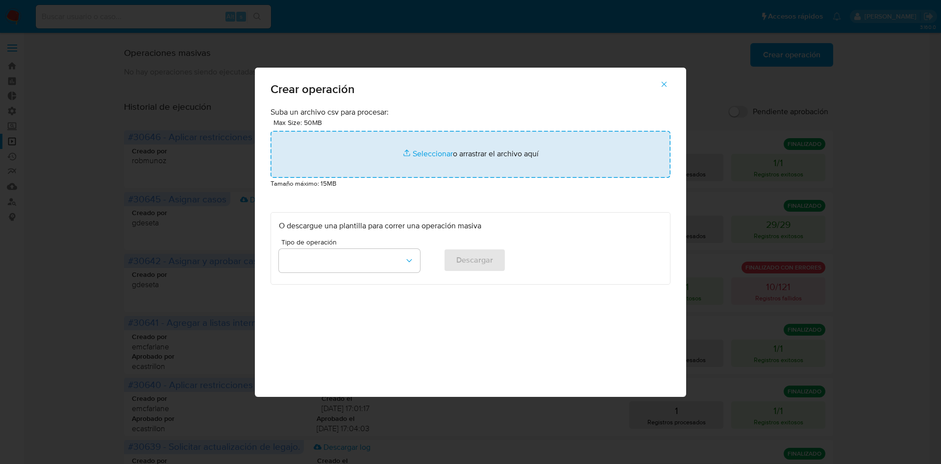
click at [427, 152] on input "file" at bounding box center [471, 154] width 400 height 47
type input "C:\fakepath\CLOSE_CASE_MASSIVE_CLOSE (1).csv"
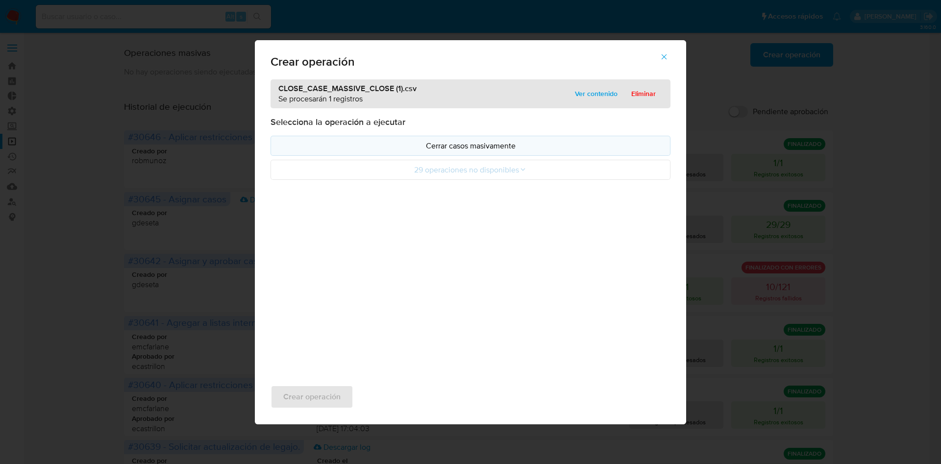
click at [450, 149] on p "Cerrar casos masivamente" at bounding box center [470, 145] width 383 height 11
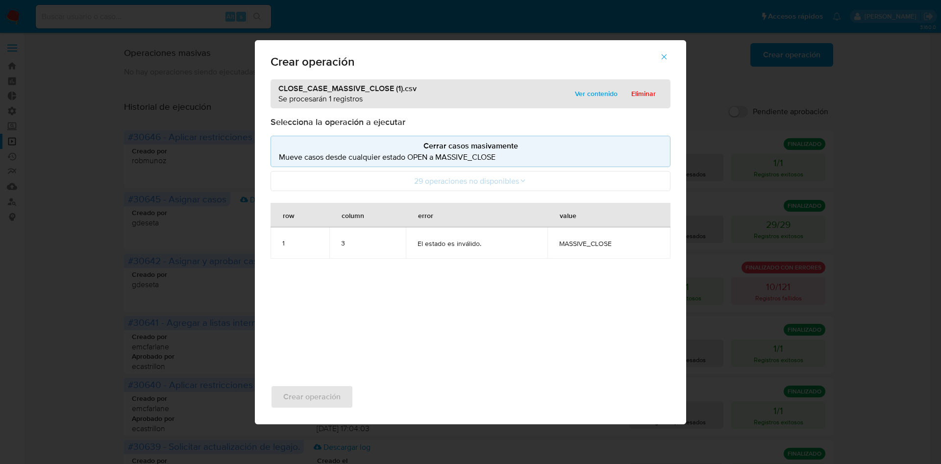
click at [660, 55] on icon "button" at bounding box center [664, 56] width 9 height 9
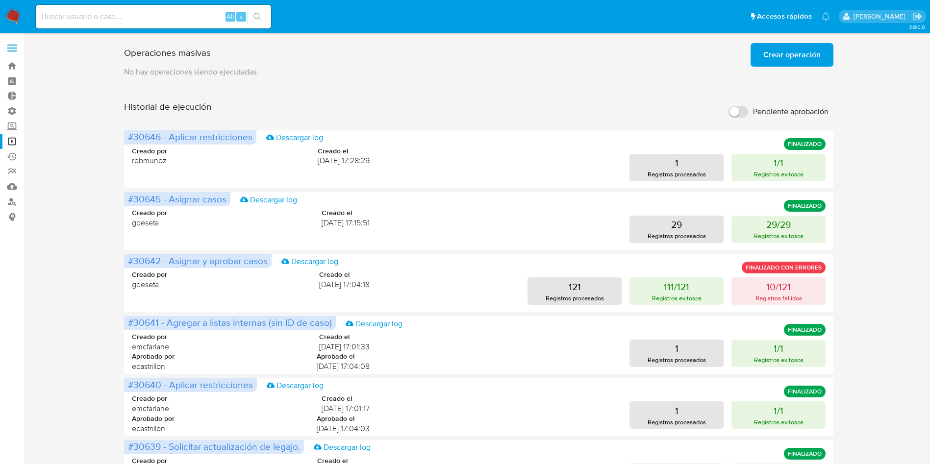
click at [756, 56] on button "Crear operación" at bounding box center [792, 55] width 83 height 24
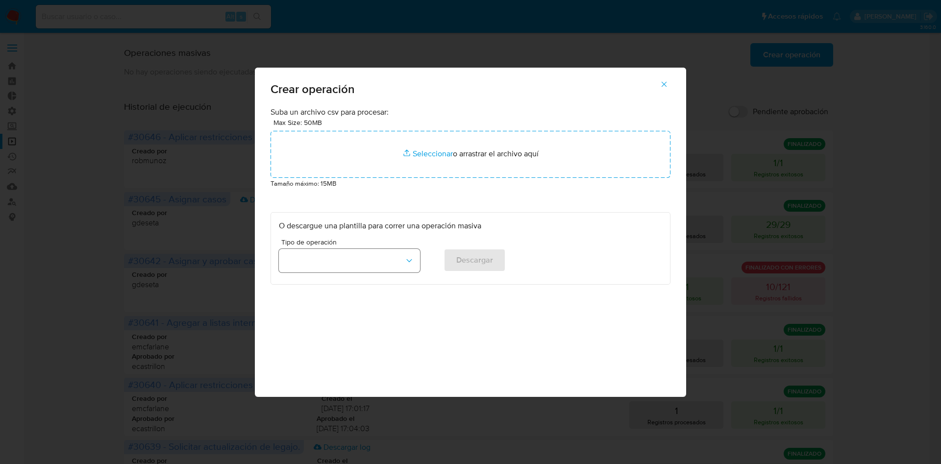
click at [307, 257] on button "button" at bounding box center [349, 261] width 141 height 24
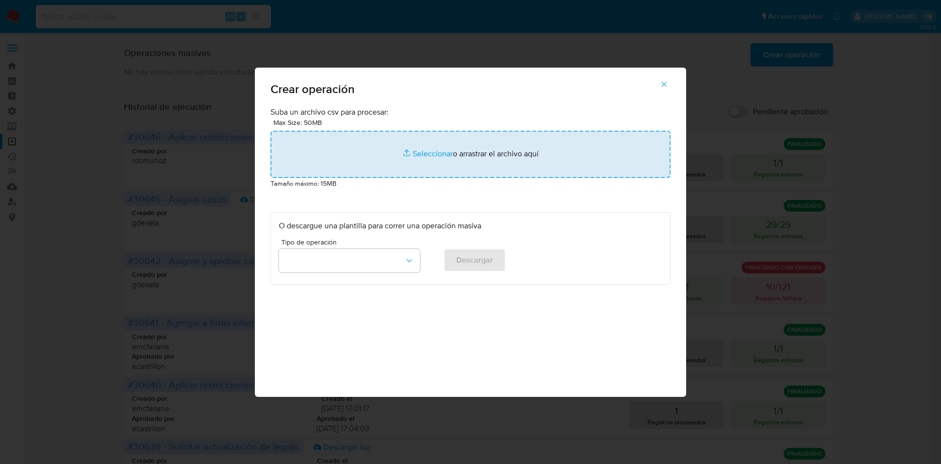
click at [443, 155] on input "file" at bounding box center [471, 154] width 400 height 47
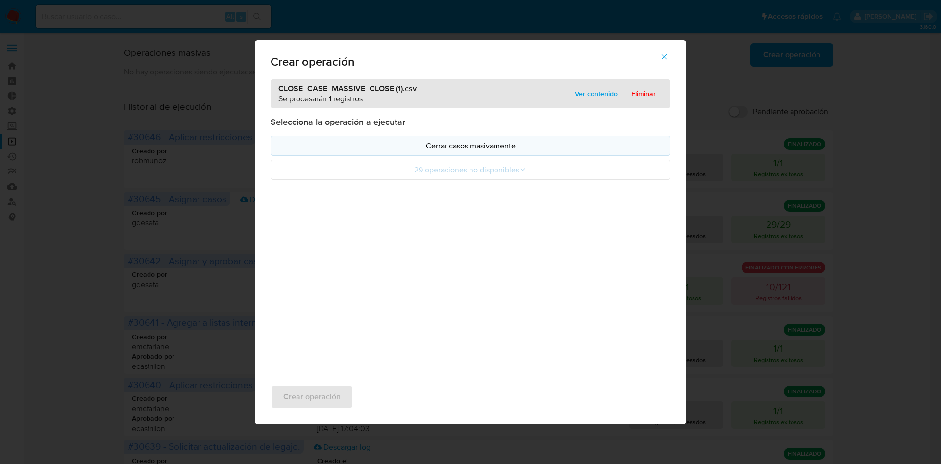
click at [419, 139] on button "Cerrar casos masivamente" at bounding box center [471, 146] width 400 height 20
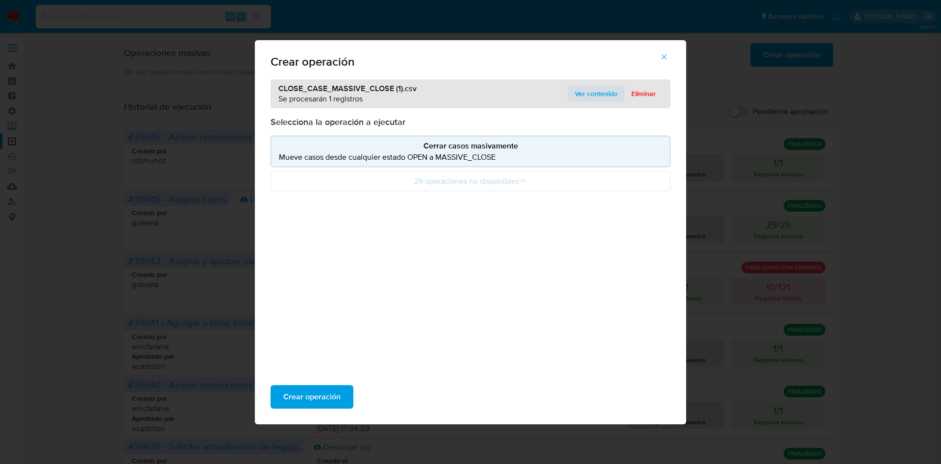
click at [582, 92] on span "Ver contenido" at bounding box center [596, 94] width 43 height 14
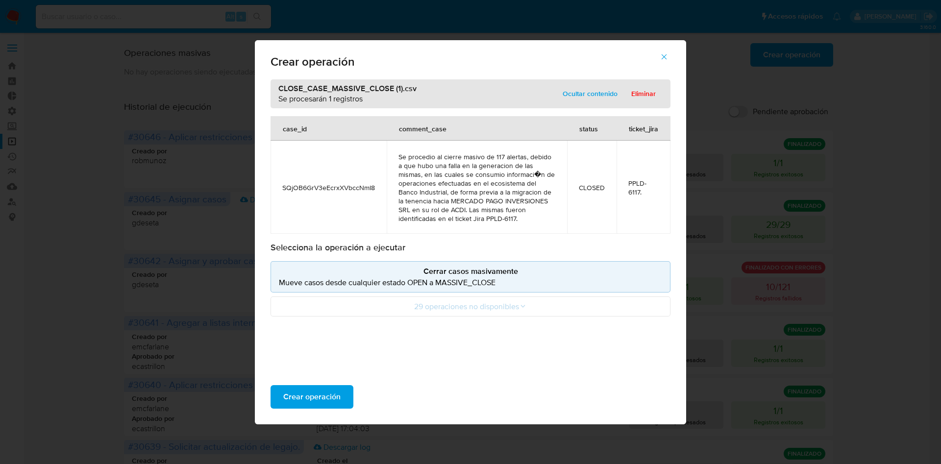
drag, startPoint x: 665, startPoint y: 59, endPoint x: 673, endPoint y: 59, distance: 7.4
click at [665, 59] on icon "button" at bounding box center [664, 56] width 9 height 9
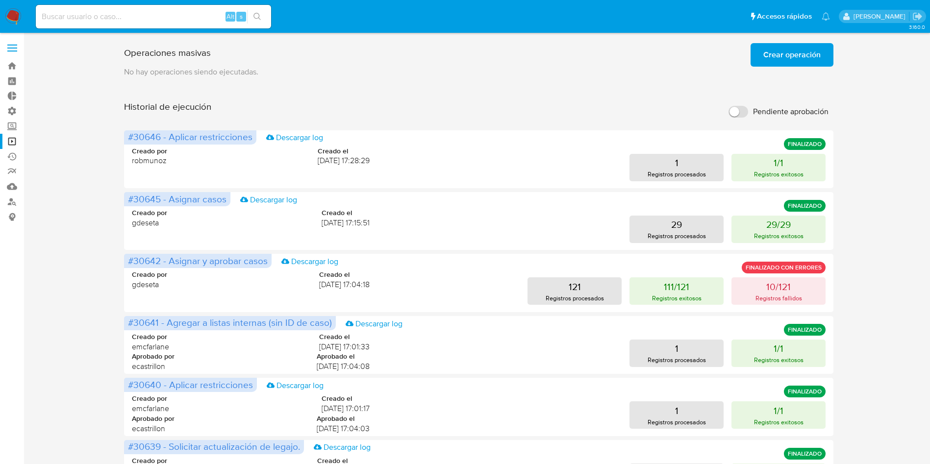
click at [808, 48] on span "Crear operación" at bounding box center [791, 55] width 57 height 22
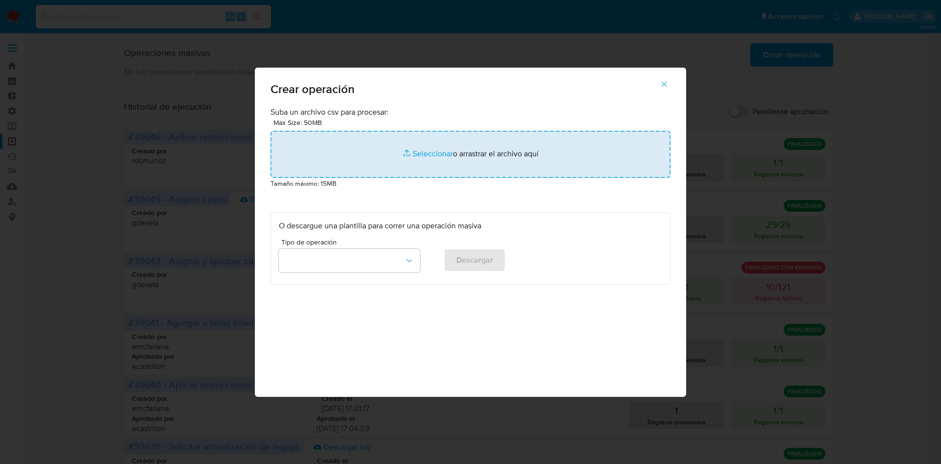
click at [425, 152] on input "file" at bounding box center [471, 154] width 400 height 47
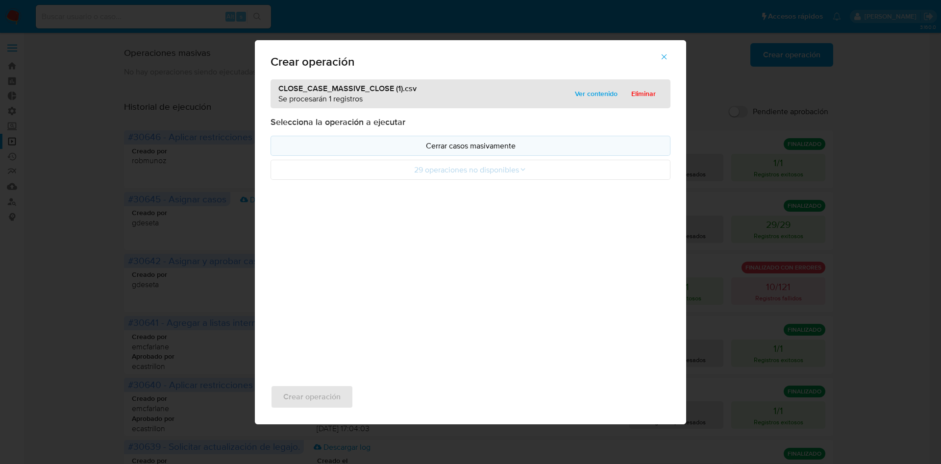
click at [653, 147] on p "Cerrar casos masivamente" at bounding box center [470, 145] width 383 height 11
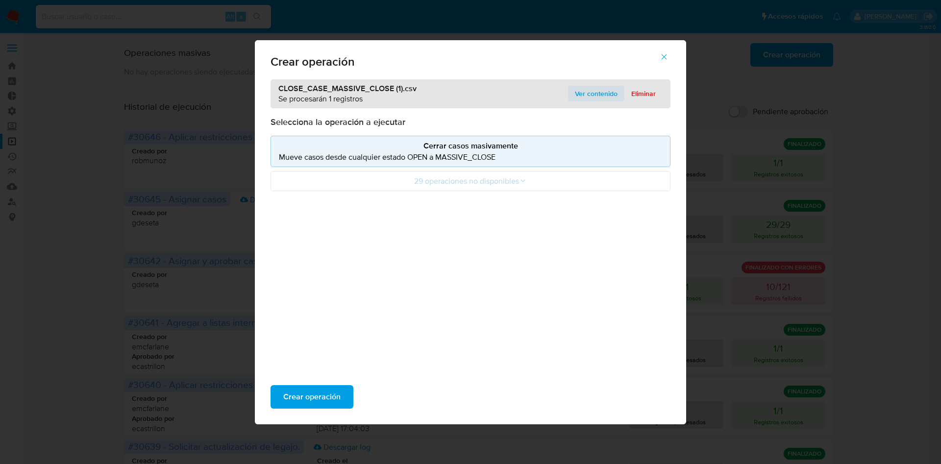
click at [599, 98] on span "Ver contenido" at bounding box center [596, 94] width 43 height 14
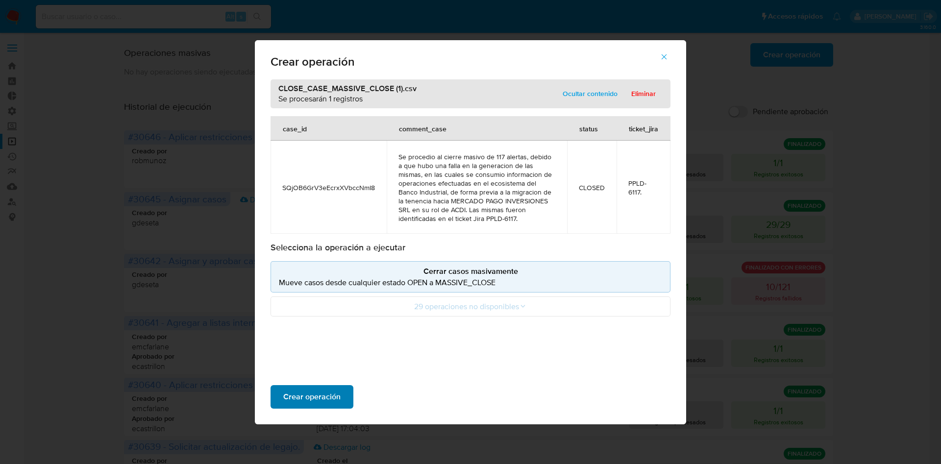
click at [333, 392] on span "Crear operación" at bounding box center [311, 397] width 57 height 22
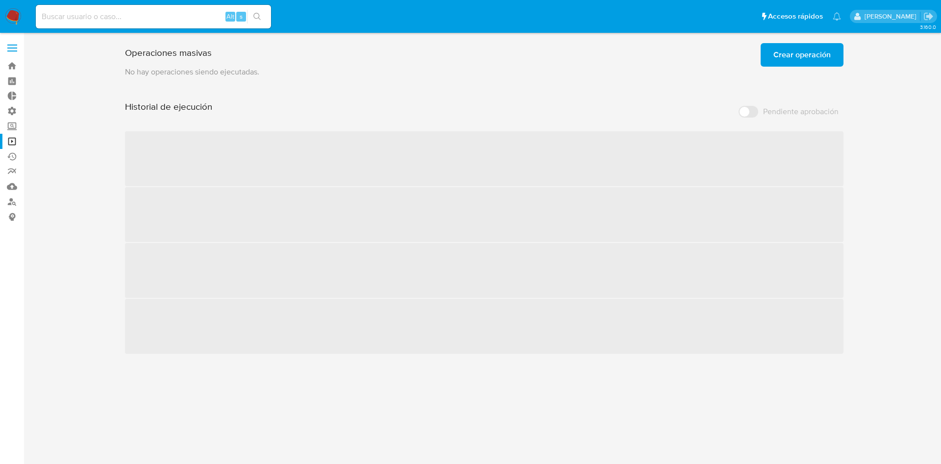
click at [17, 13] on img at bounding box center [13, 16] width 17 height 17
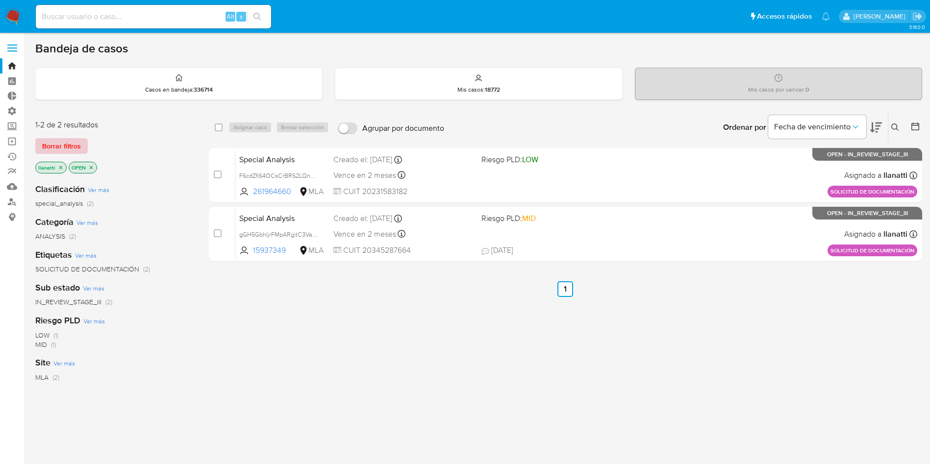
click at [56, 146] on span "Borrar filtros" at bounding box center [61, 146] width 39 height 14
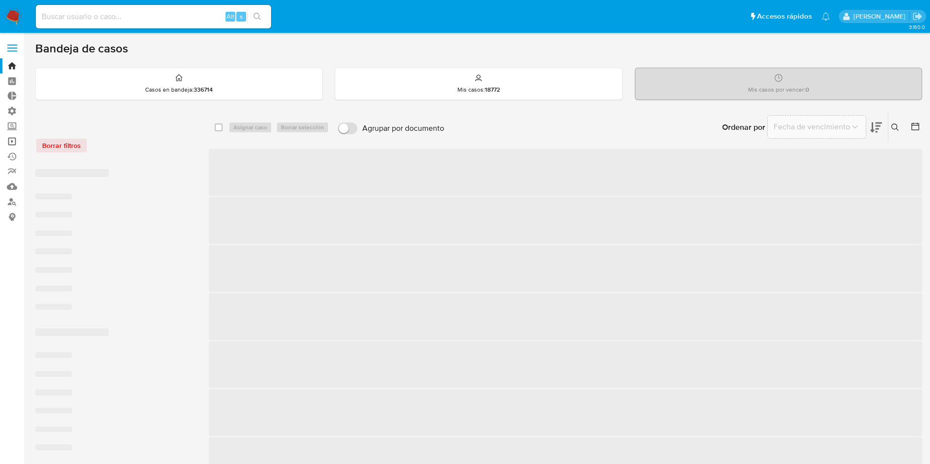
click at [10, 137] on link "Operaciones masivas" at bounding box center [58, 141] width 117 height 15
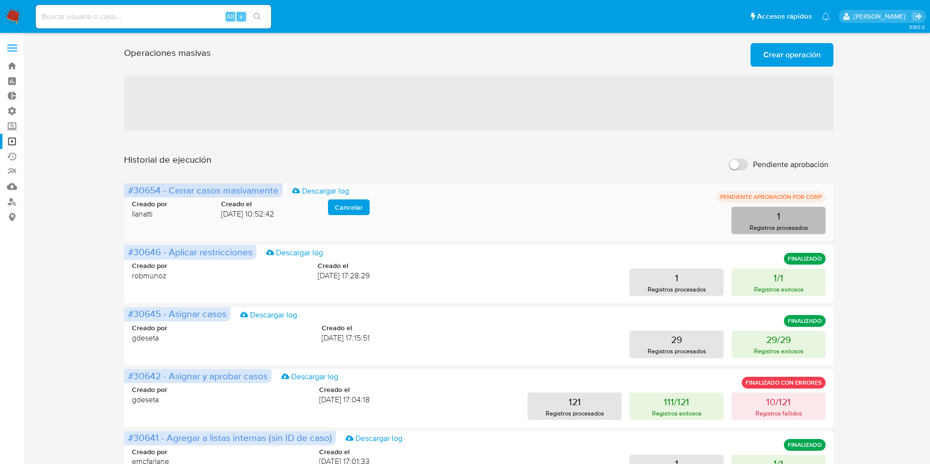
click at [750, 221] on button "1 Registros procesados" at bounding box center [778, 220] width 94 height 27
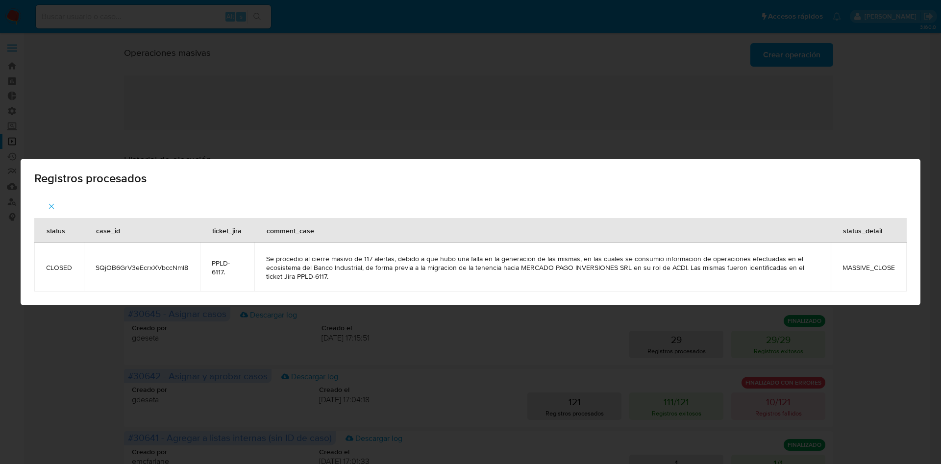
click at [608, 25] on div "Registros procesados status case_id ticket_jira comment_case status_detail CLOS…" at bounding box center [470, 232] width 941 height 464
click at [66, 103] on div "Registros procesados status case_id ticket_jira comment_case status_detail CLOS…" at bounding box center [470, 232] width 941 height 464
click at [54, 202] on icon "button" at bounding box center [51, 206] width 9 height 9
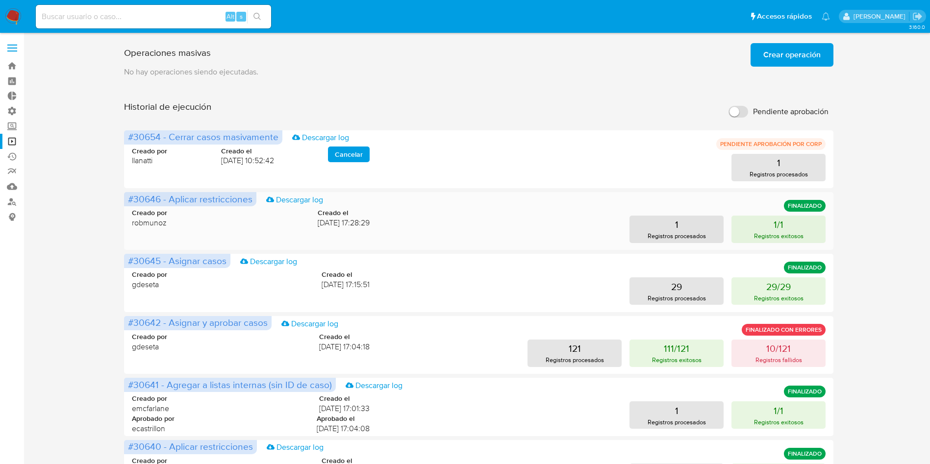
click at [804, 213] on div "Creado por robmunoz Creado el [DATE] 17:28:29 1 Registros procesados 1/1 Regist…" at bounding box center [479, 219] width 694 height 47
click at [802, 163] on button "1 Registros procesados" at bounding box center [778, 167] width 94 height 27
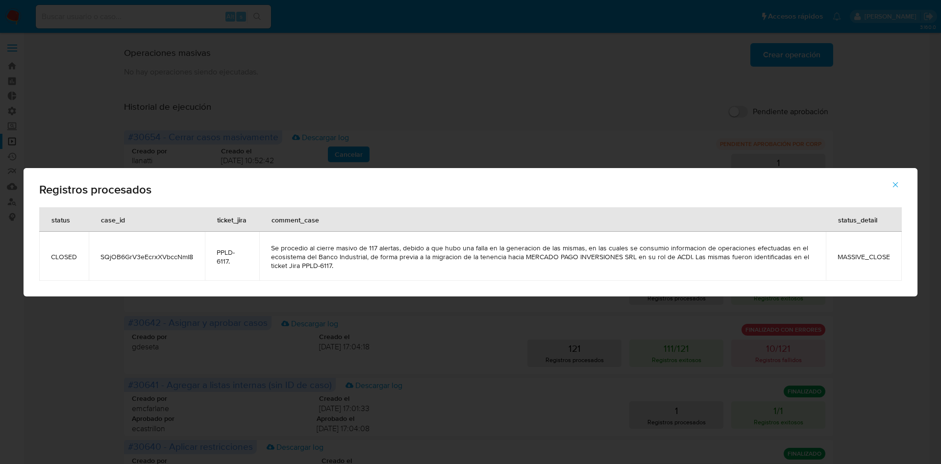
click at [901, 188] on button "button" at bounding box center [896, 185] width 34 height 24
